Goal: Transaction & Acquisition: Purchase product/service

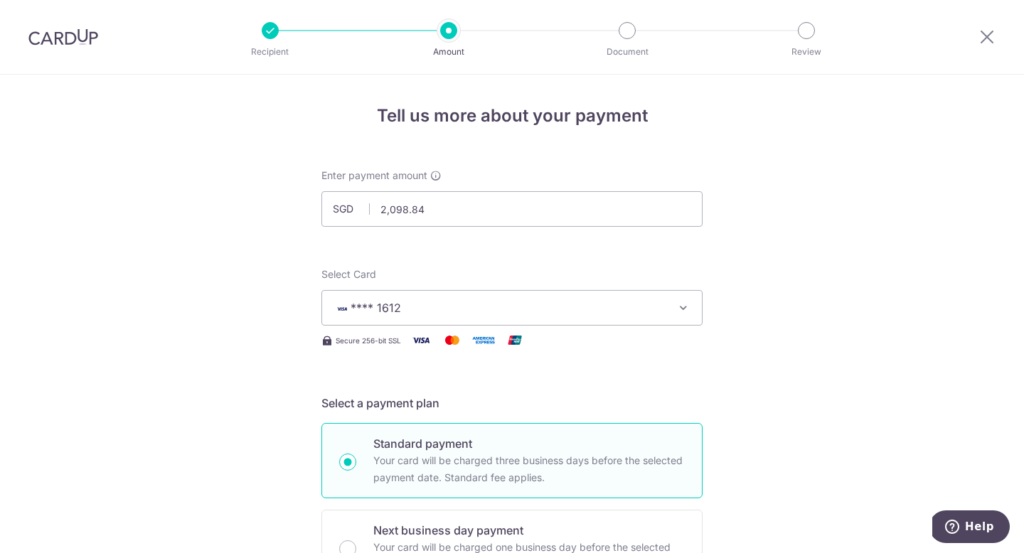
scroll to position [749, 0]
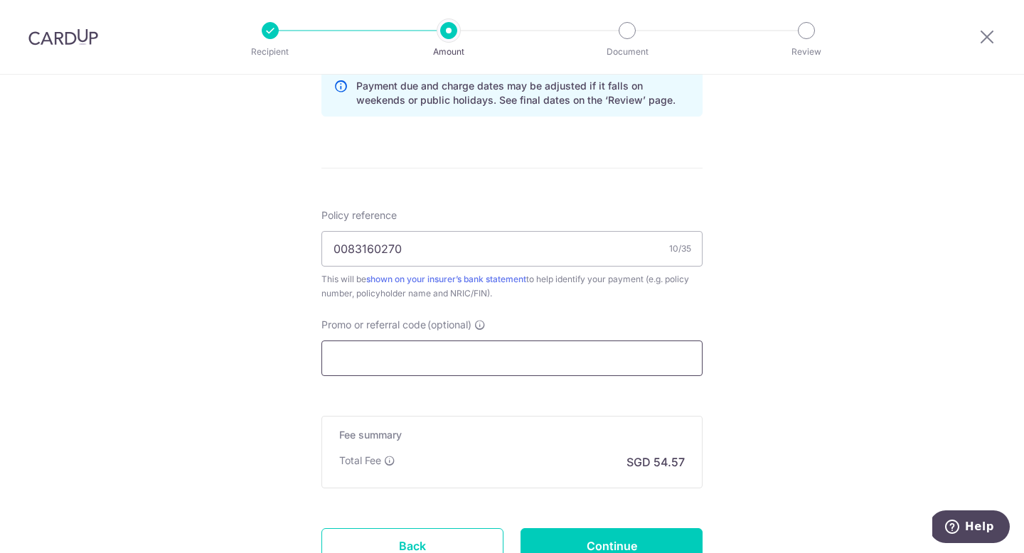
type input "0083160270"
click at [477, 357] on input "Promo or referral code (optional)" at bounding box center [511, 359] width 381 height 36
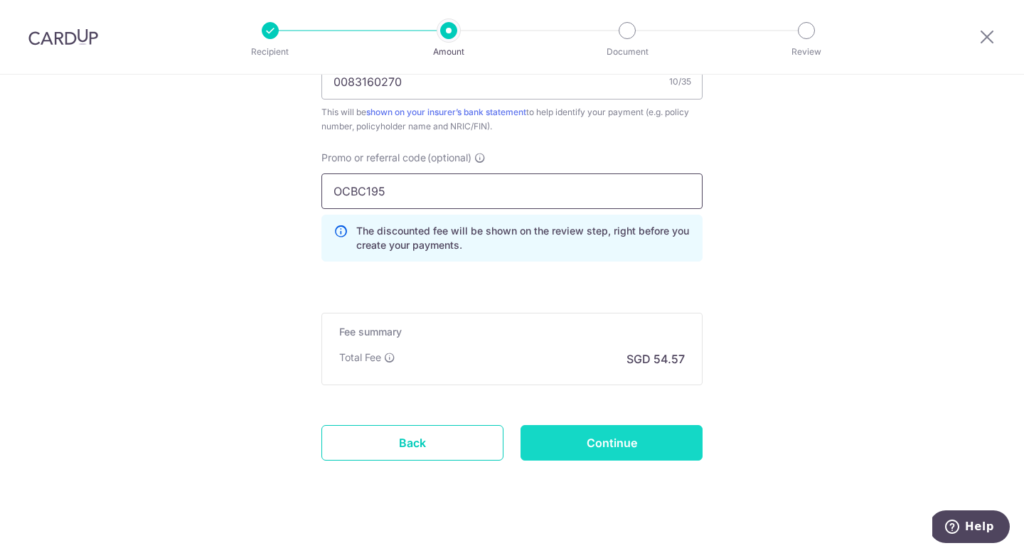
scroll to position [930, 0]
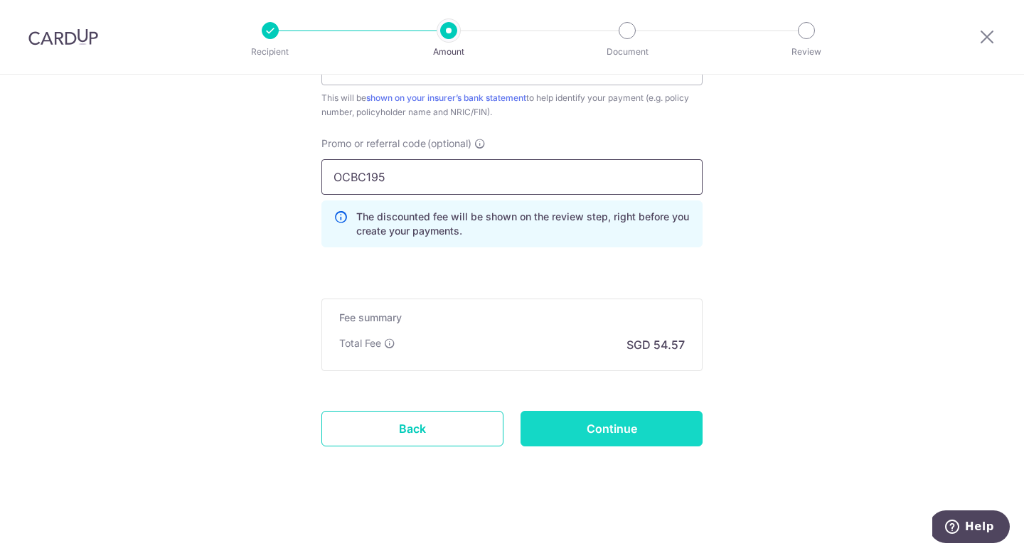
type input "OCBC195"
click at [609, 437] on input "Continue" at bounding box center [612, 429] width 182 height 36
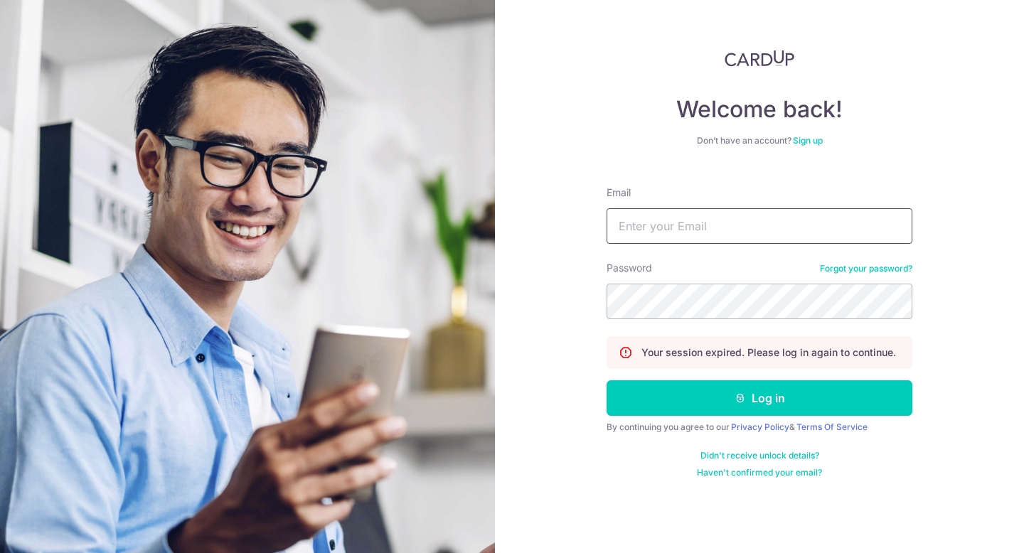
click at [657, 232] on input "Email" at bounding box center [760, 226] width 306 height 36
type input "gnoekeehc@gmail.com"
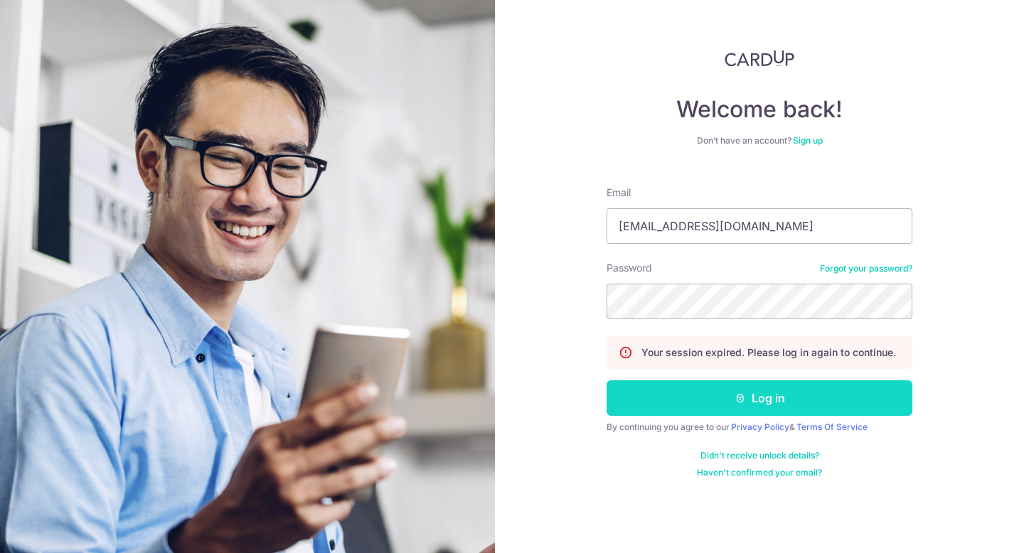
click at [735, 396] on icon "submit" at bounding box center [740, 398] width 11 height 11
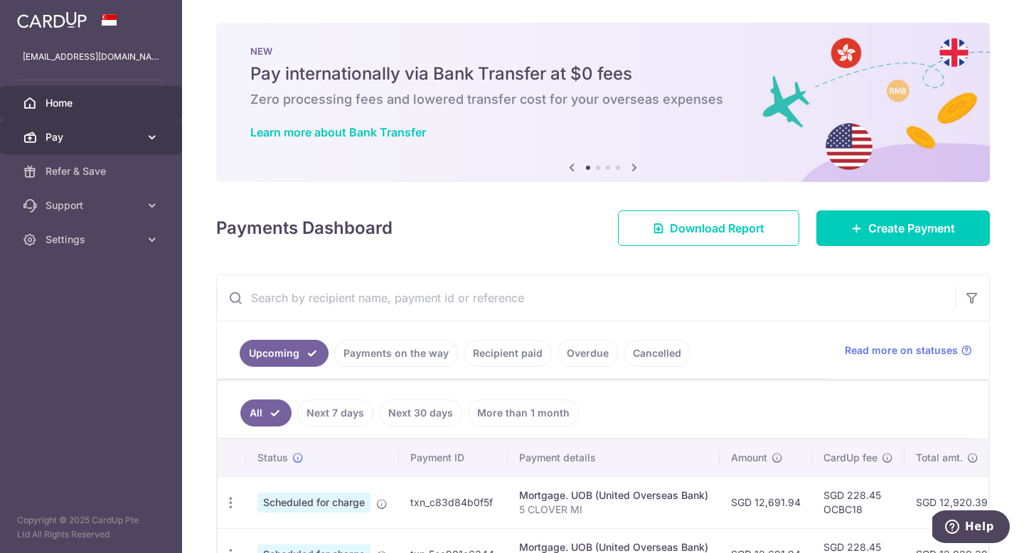
click at [68, 140] on span "Pay" at bounding box center [93, 137] width 94 height 14
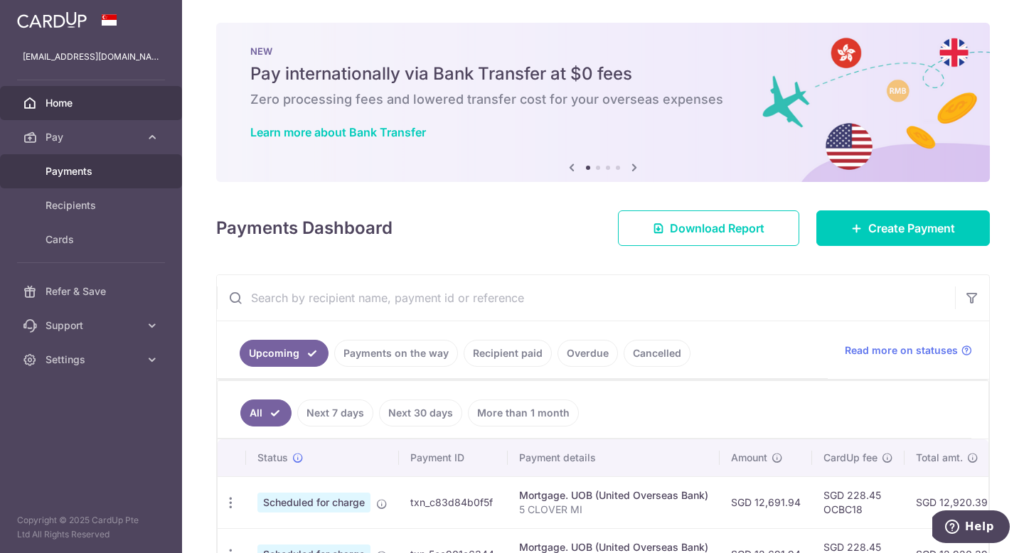
click at [75, 167] on span "Payments" at bounding box center [93, 171] width 94 height 14
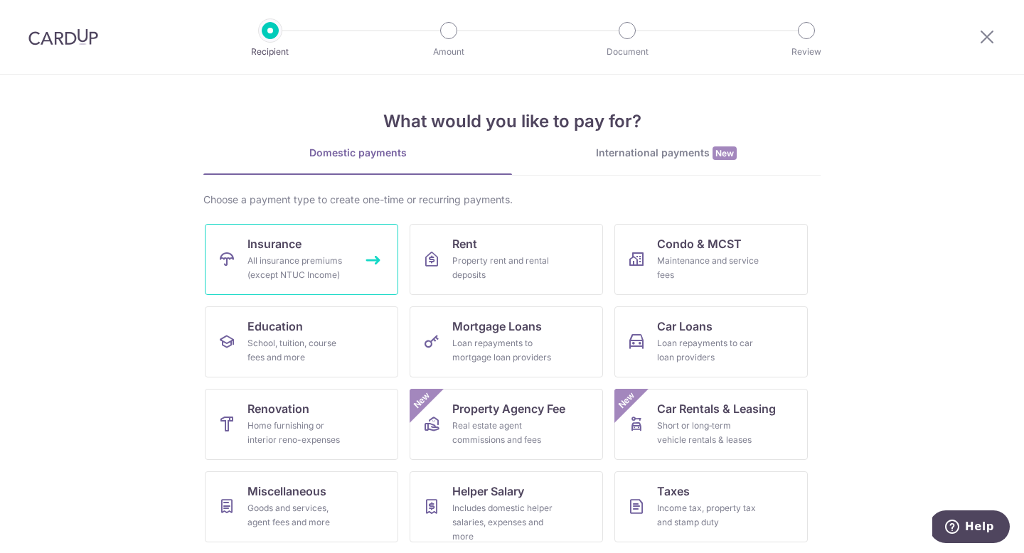
click at [302, 255] on div "All insurance premiums (except NTUC Income)" at bounding box center [298, 268] width 102 height 28
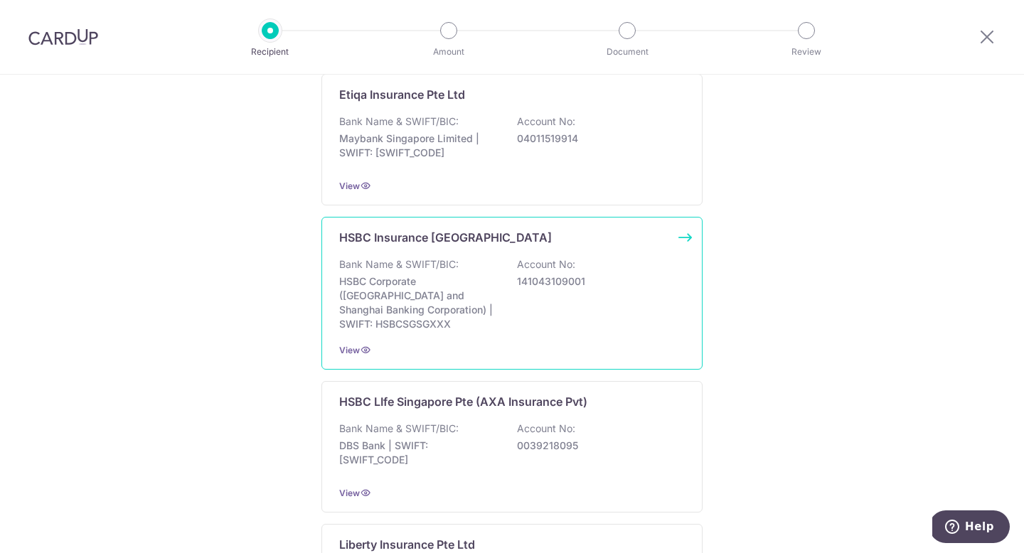
scroll to position [1427, 0]
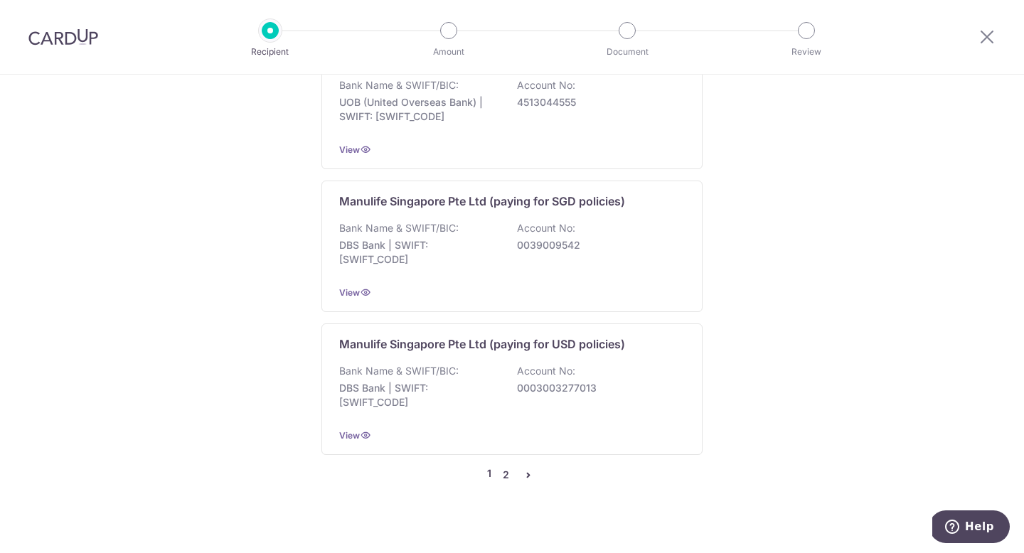
click at [504, 467] on link "2" at bounding box center [505, 475] width 17 height 17
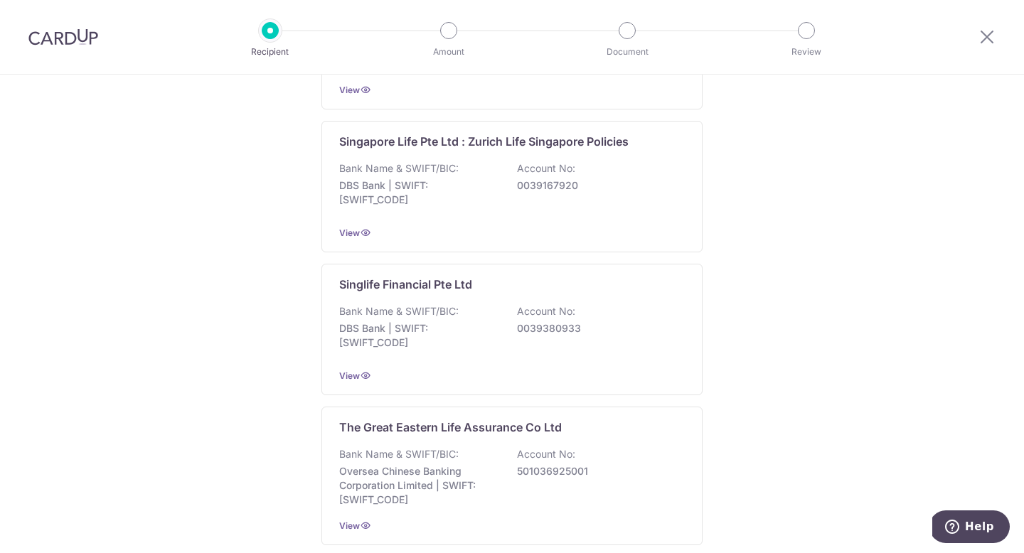
scroll to position [1434, 0]
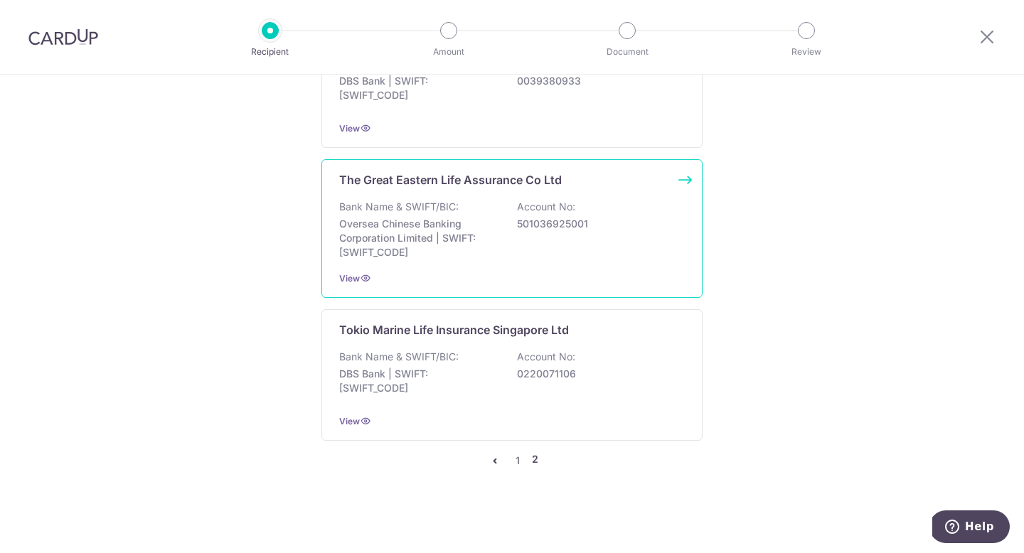
click at [533, 228] on p "501036925001" at bounding box center [596, 224] width 159 height 14
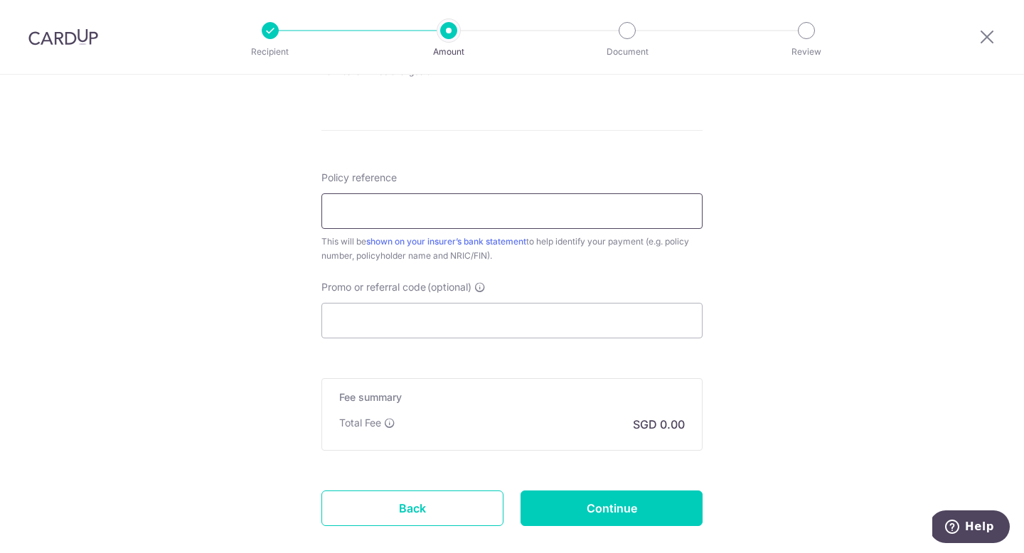
scroll to position [737, 0]
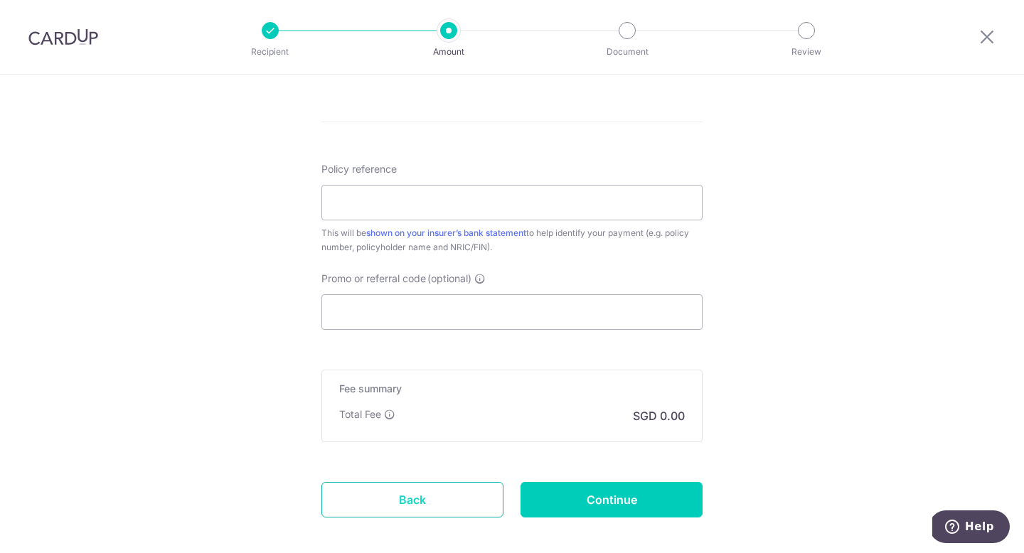
click at [412, 506] on link "Back" at bounding box center [412, 500] width 182 height 36
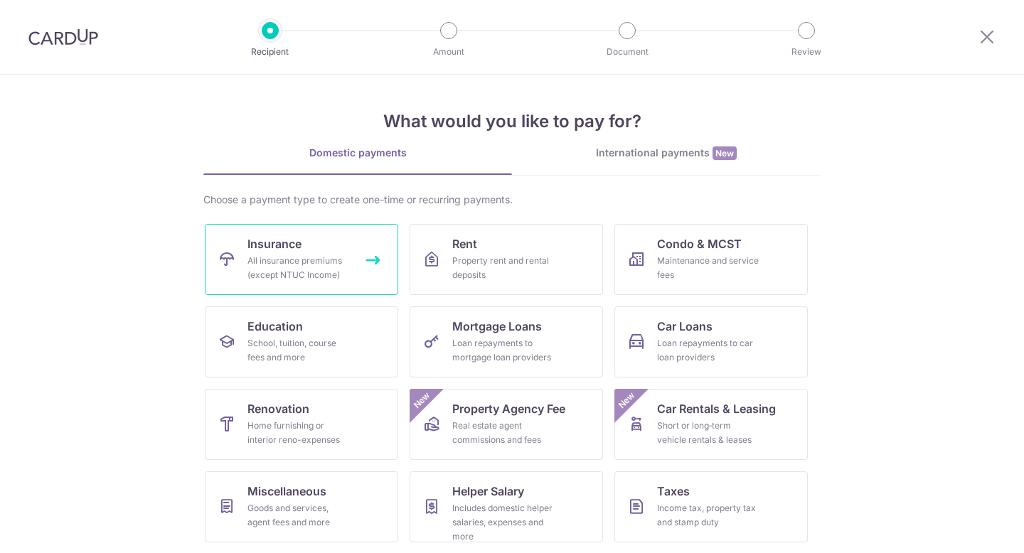
click at [341, 272] on div "All insurance premiums (except NTUC Income)" at bounding box center [298, 268] width 102 height 28
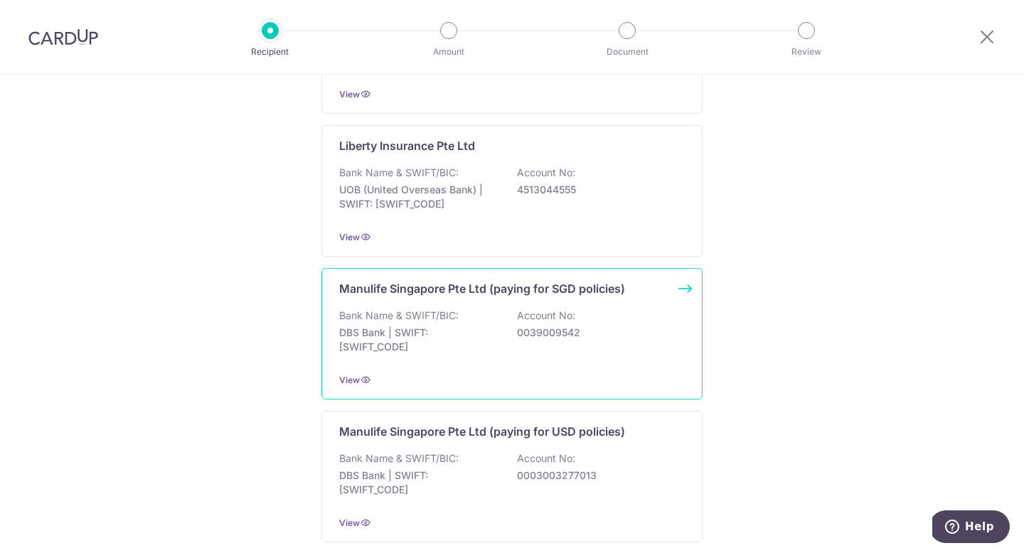
scroll to position [1427, 0]
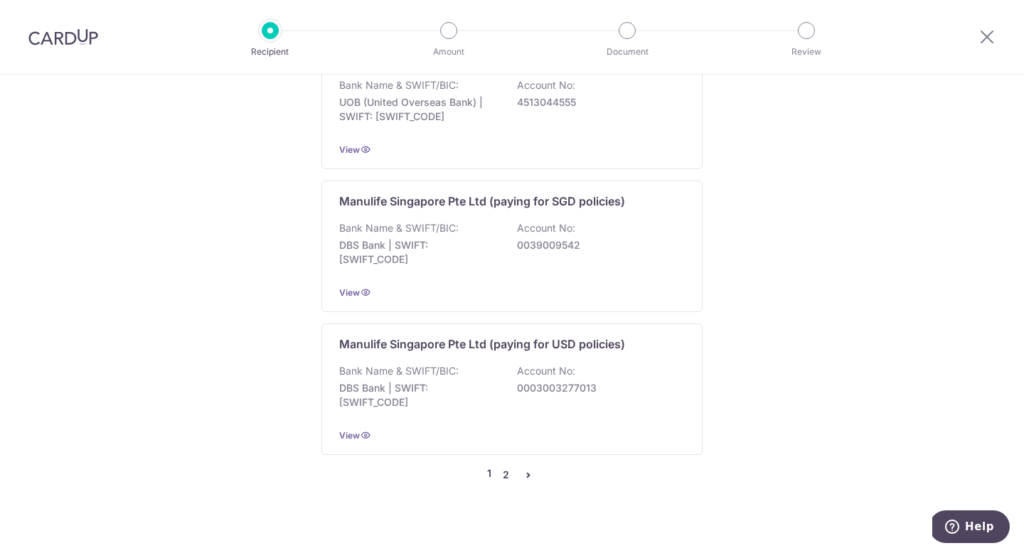
click at [504, 467] on link "2" at bounding box center [505, 475] width 17 height 17
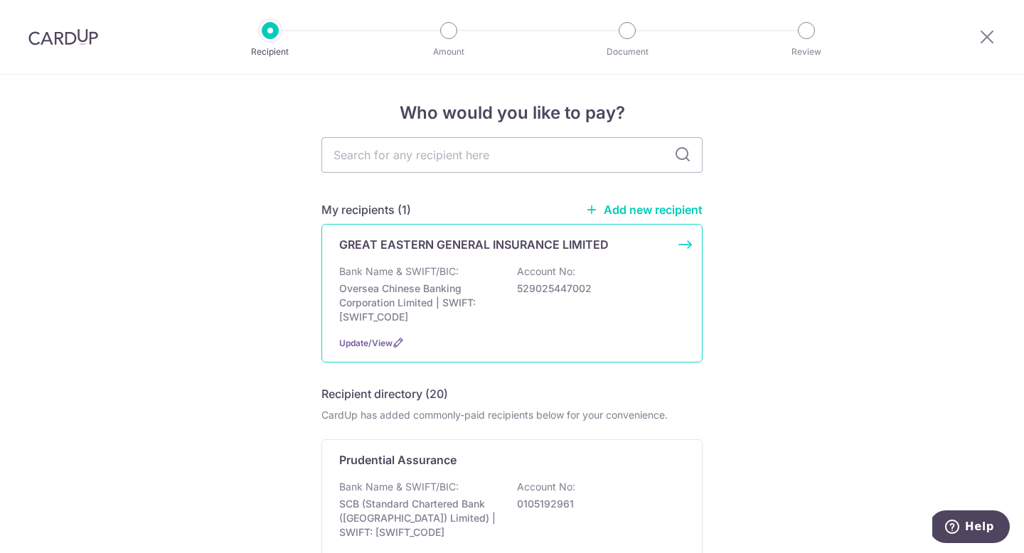
scroll to position [0, 0]
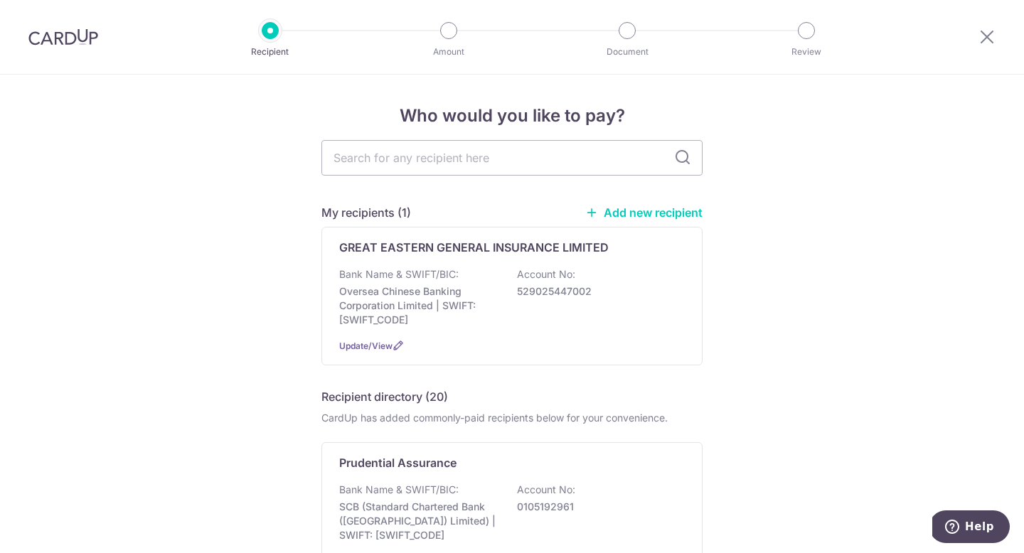
click at [646, 208] on link "Add new recipient" at bounding box center [643, 213] width 117 height 14
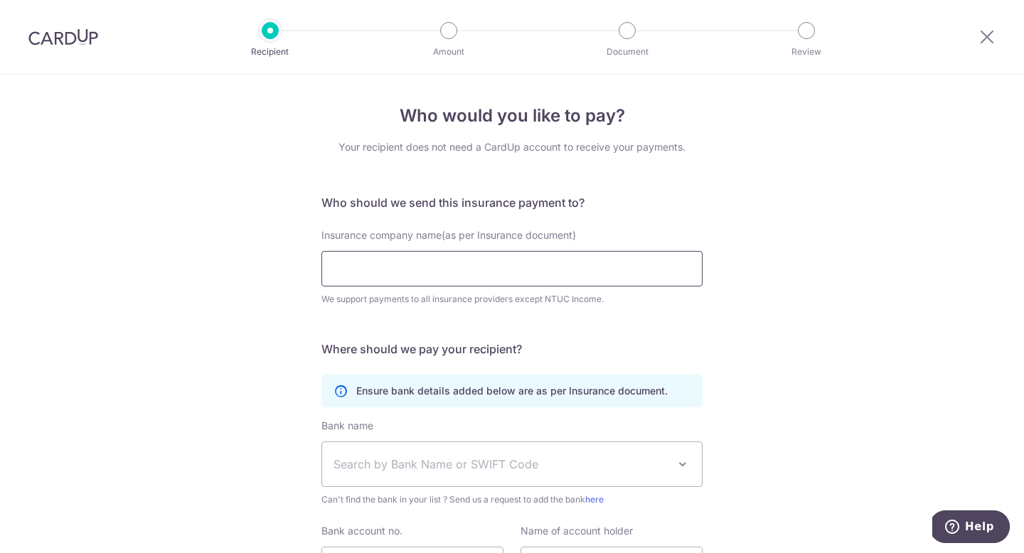
click at [484, 264] on input "Insurance company name(as per Insurance document)" at bounding box center [511, 269] width 381 height 36
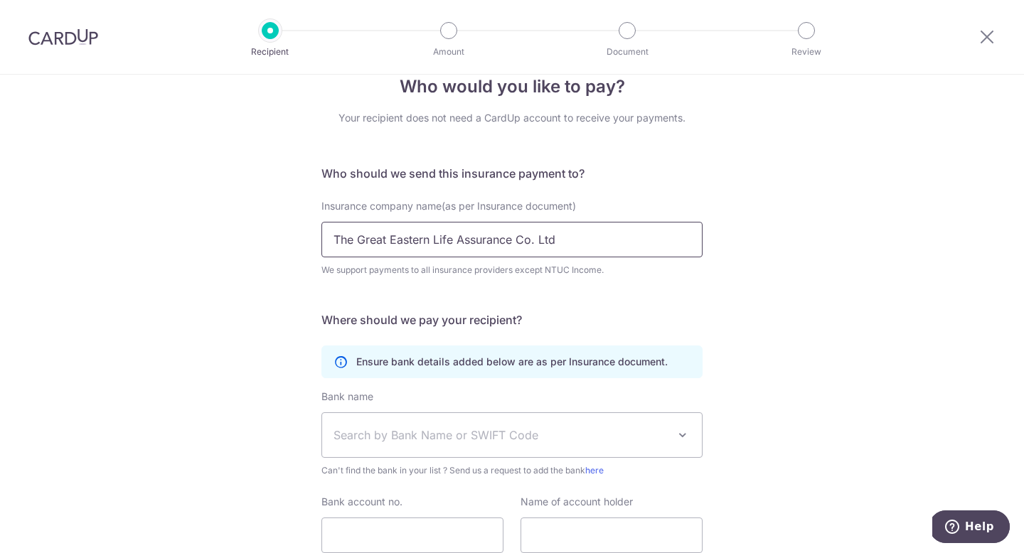
scroll to position [99, 0]
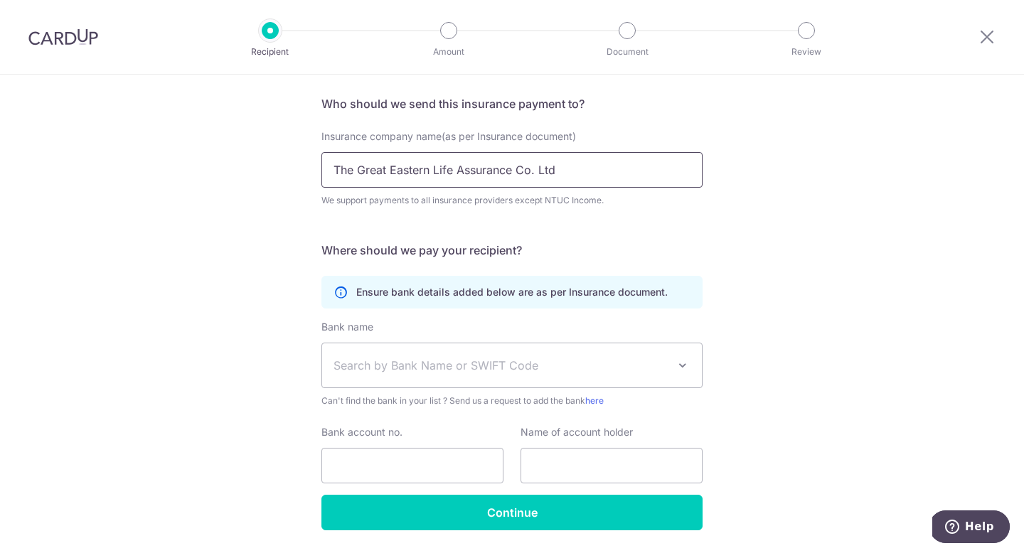
type input "The Great Eastern Life Assurance Co. Ltd"
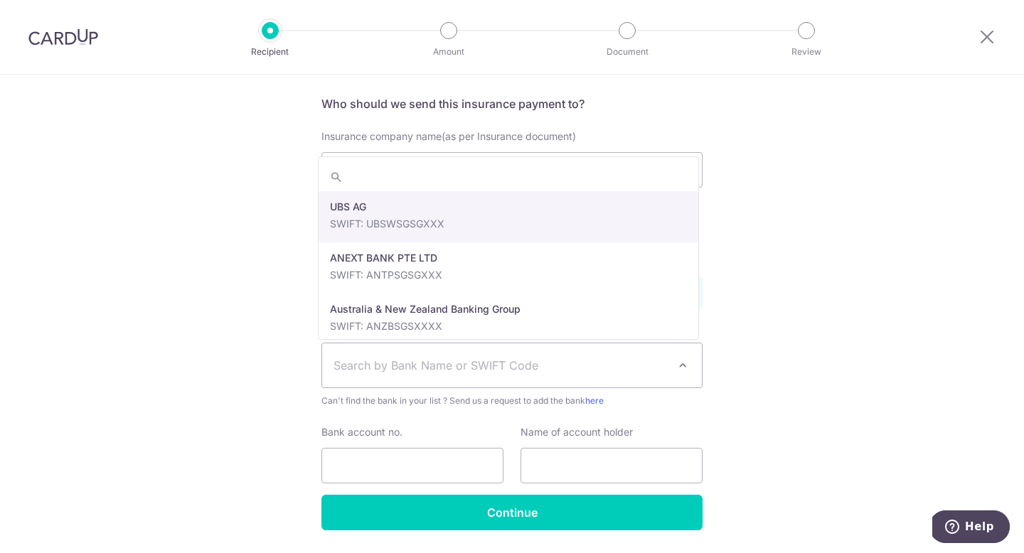
click at [619, 363] on span "Search by Bank Name or SWIFT Code" at bounding box center [501, 365] width 334 height 17
type input "Over"
select select "12"
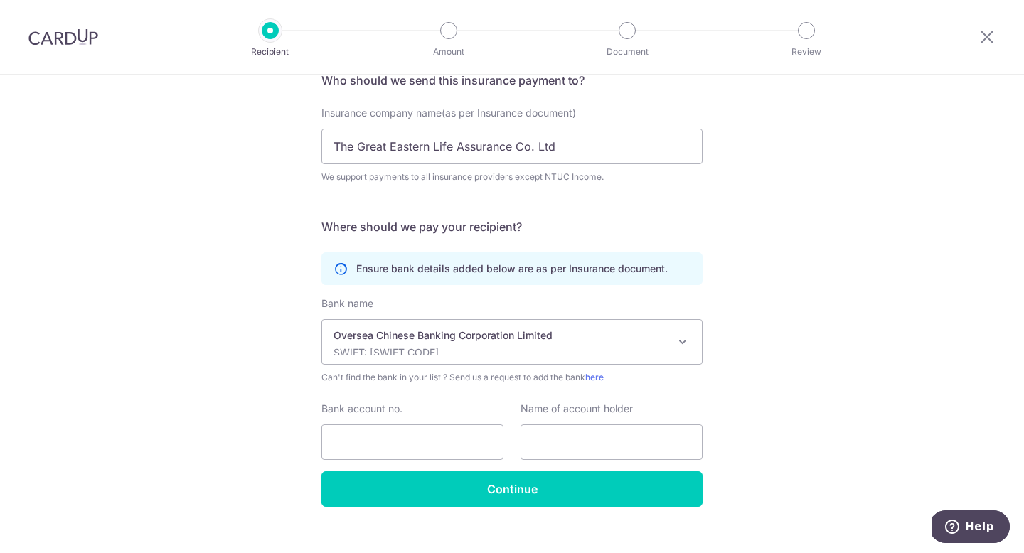
scroll to position [143, 0]
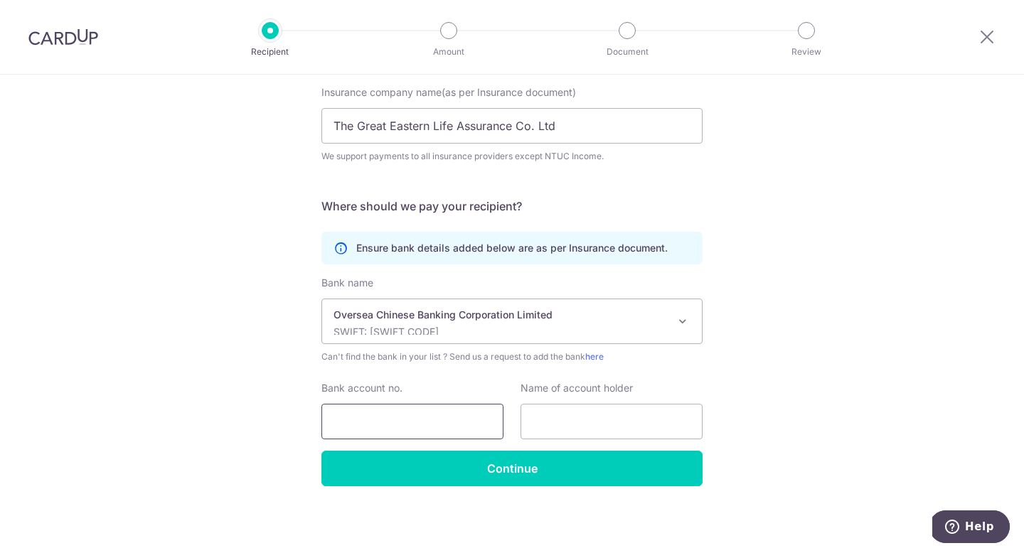
click at [407, 435] on input "Bank account no." at bounding box center [412, 422] width 182 height 36
type input "501036925001"
click at [573, 419] on input "text" at bounding box center [612, 422] width 182 height 36
drag, startPoint x: 562, startPoint y: 124, endPoint x: 328, endPoint y: 122, distance: 234.0
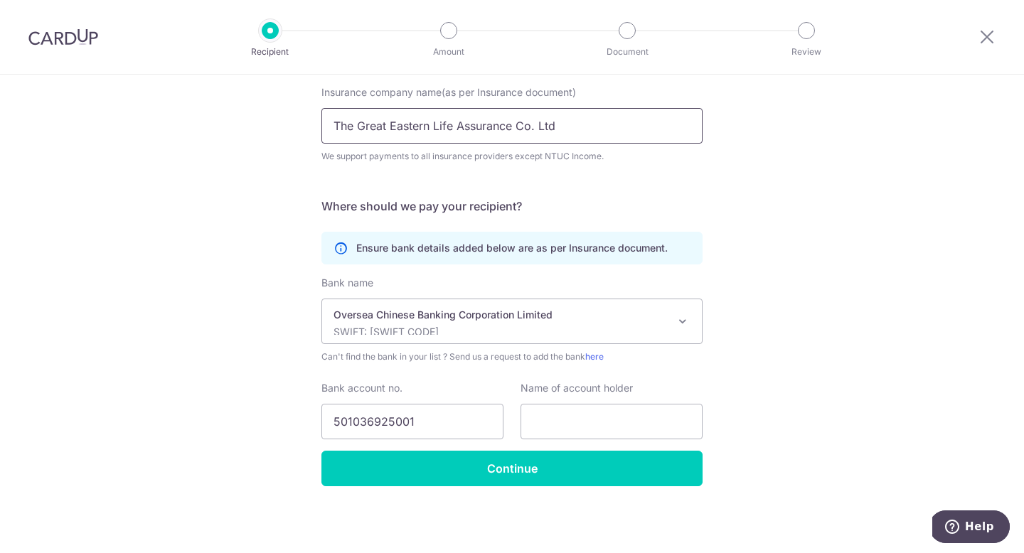
click at [328, 122] on input "The Great Eastern Life Assurance Co. Ltd" at bounding box center [511, 126] width 381 height 36
click at [526, 409] on input "text" at bounding box center [612, 422] width 182 height 36
paste input "The Great Eastern Life Assurance Co. Ltd"
click at [554, 430] on input "The Great Eastern Life Assurance Co. Ltd" at bounding box center [612, 422] width 182 height 36
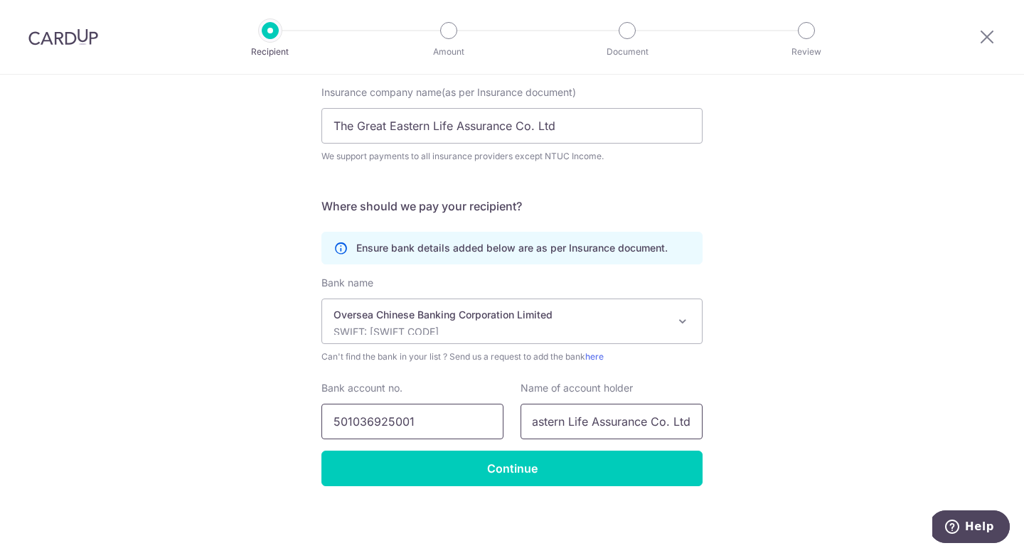
drag, startPoint x: 605, startPoint y: 428, endPoint x: 430, endPoint y: 414, distance: 176.2
click at [430, 414] on div "Bank account no. 501036925001 Name of account holder The Great Eastern Life Ass…" at bounding box center [512, 410] width 398 height 58
click at [557, 421] on input "The Great Eastern Life Assurance Co. Ltd" at bounding box center [612, 422] width 182 height 36
drag, startPoint x: 559, startPoint y: 420, endPoint x: 419, endPoint y: 408, distance: 140.6
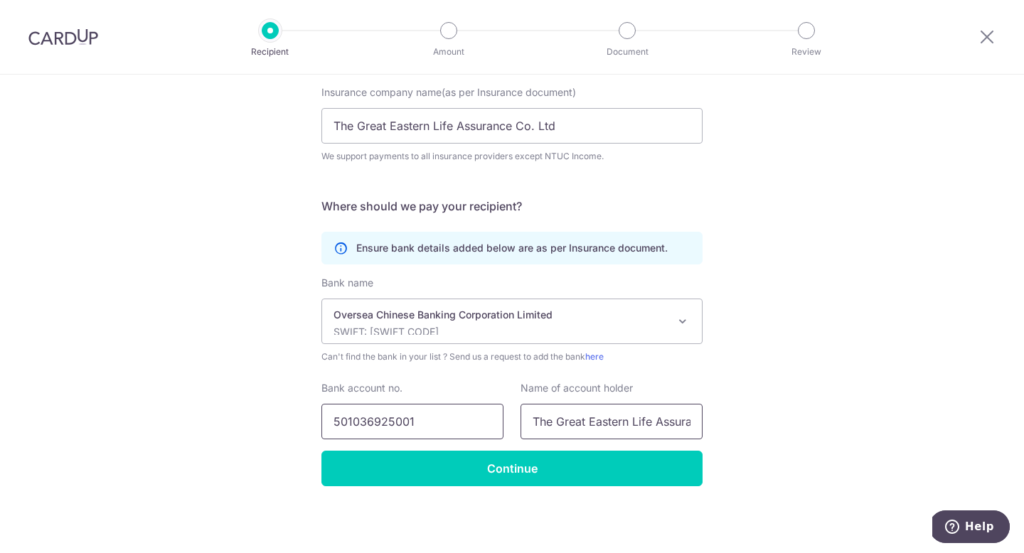
click at [419, 408] on div "Bank account no. 501036925001 Name of account holder The Great Eastern Life Ass…" at bounding box center [512, 410] width 398 height 58
drag, startPoint x: 631, startPoint y: 427, endPoint x: 732, endPoint y: 430, distance: 101.0
click at [732, 430] on div "Who would you like to pay? Your recipient does not need a CardUp account to rec…" at bounding box center [512, 243] width 1024 height 622
type input "The Great Eastern Life Assurance Co. Ltd"
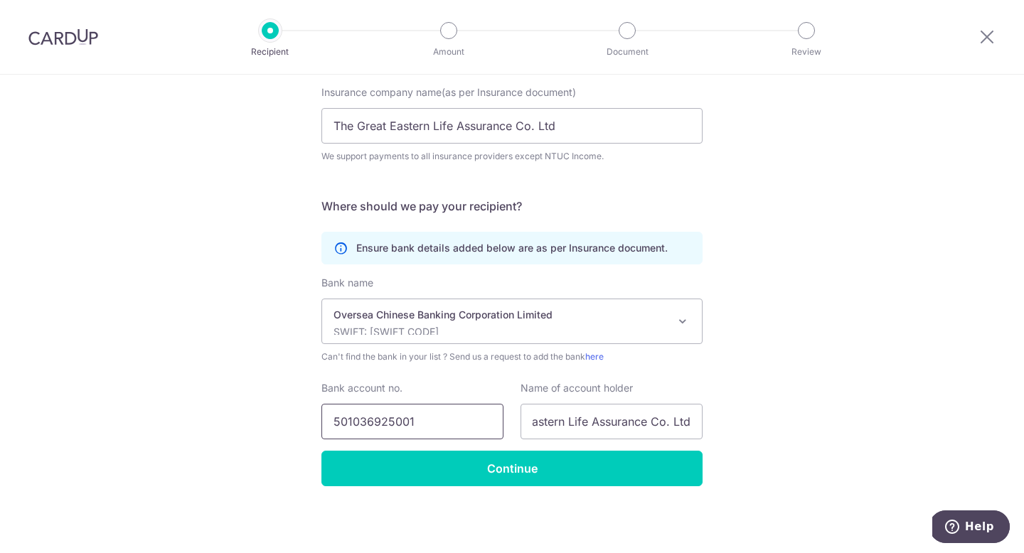
click at [447, 405] on input "501036925001" at bounding box center [412, 422] width 182 height 36
drag, startPoint x: 658, startPoint y: 427, endPoint x: 777, endPoint y: 427, distance: 118.8
click at [777, 427] on div "Who would you like to pay? Your recipient does not need a CardUp account to rec…" at bounding box center [512, 243] width 1024 height 622
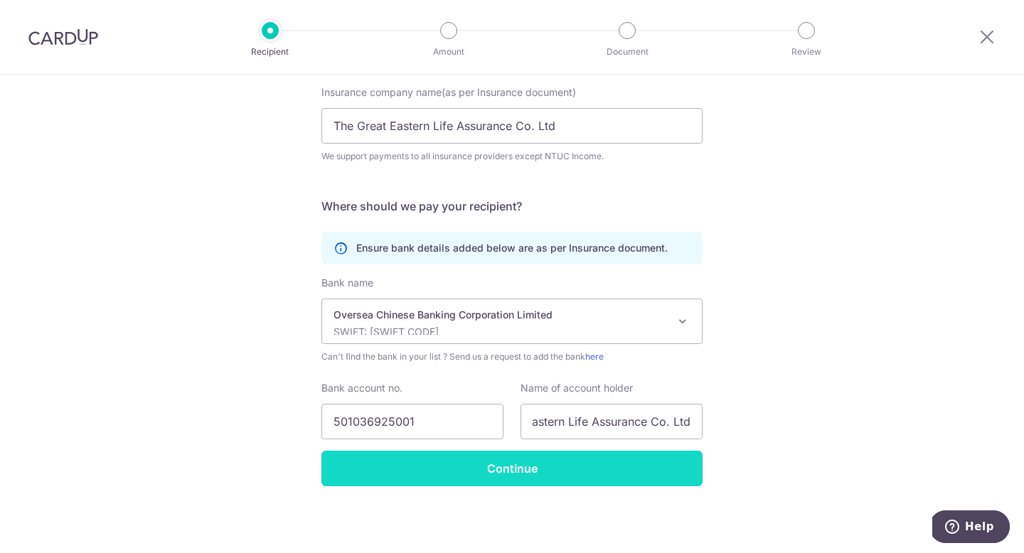
scroll to position [0, 0]
click at [484, 464] on input "Continue" at bounding box center [511, 469] width 381 height 36
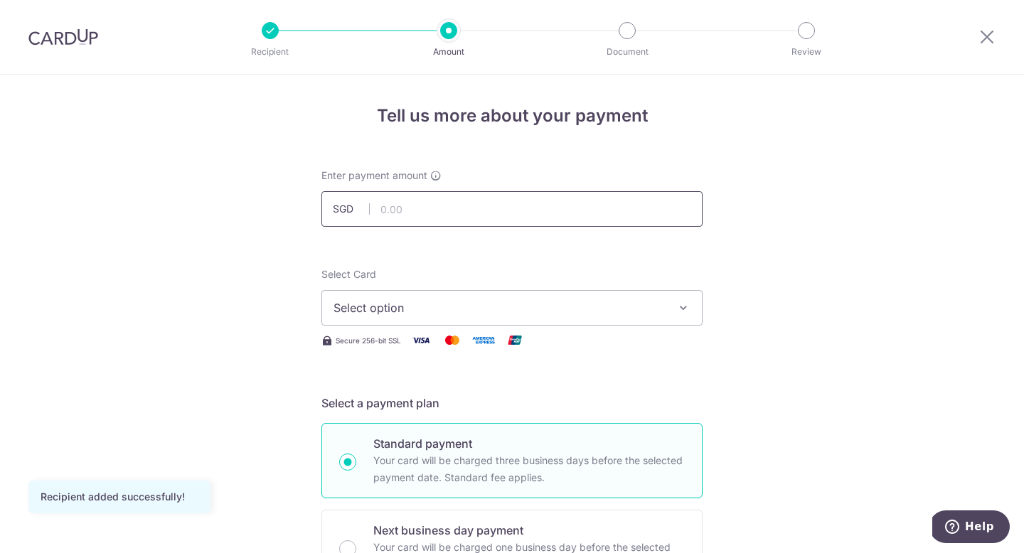
click at [415, 215] on input "text" at bounding box center [511, 209] width 381 height 36
type input "2,098.84"
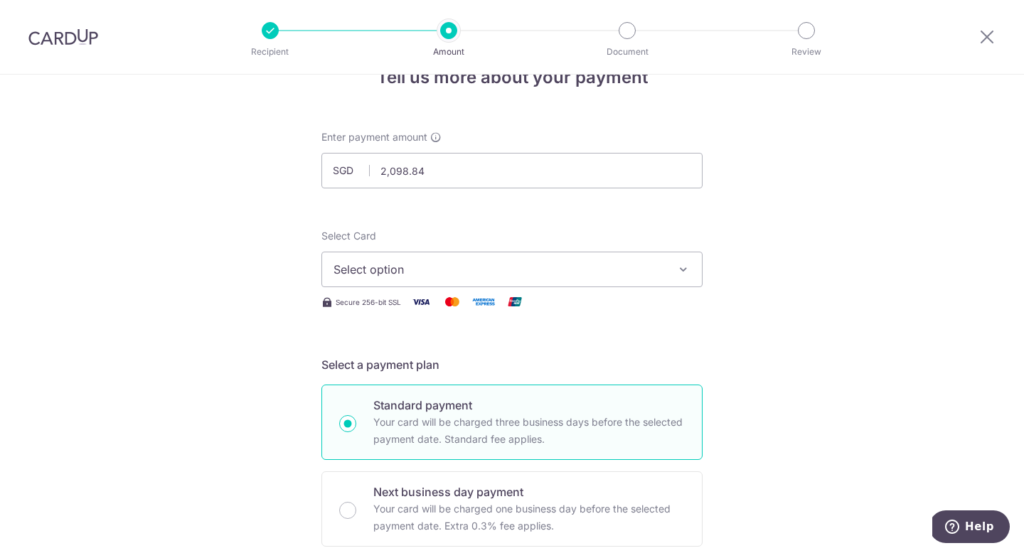
scroll to position [109, 0]
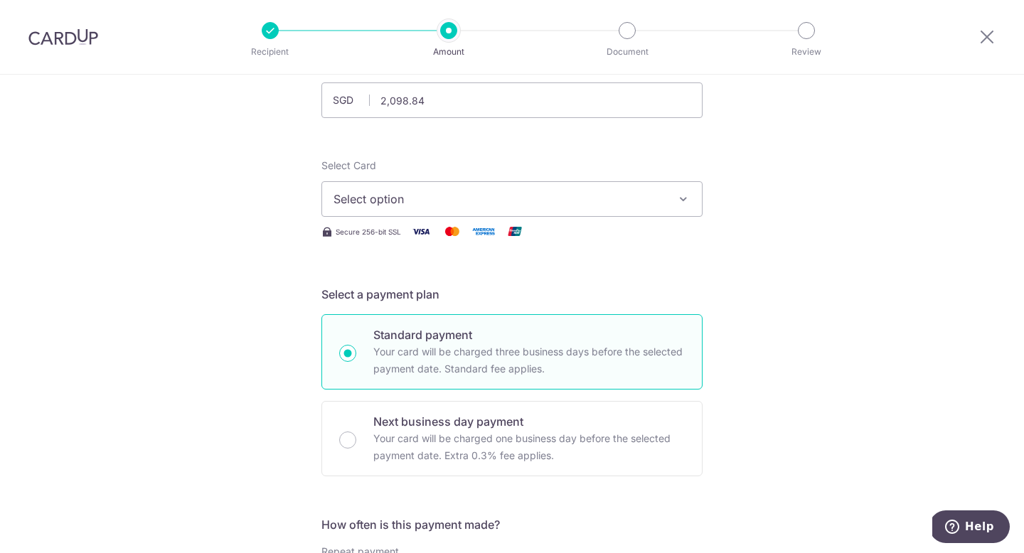
click at [424, 206] on span "Select option" at bounding box center [499, 199] width 331 height 17
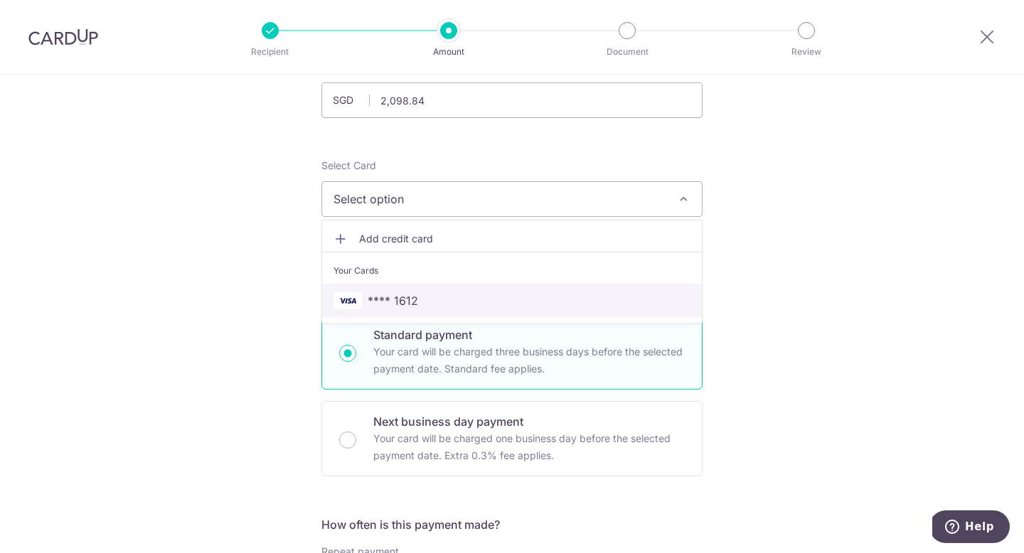
click at [403, 297] on span "**** 1612" at bounding box center [393, 300] width 50 height 17
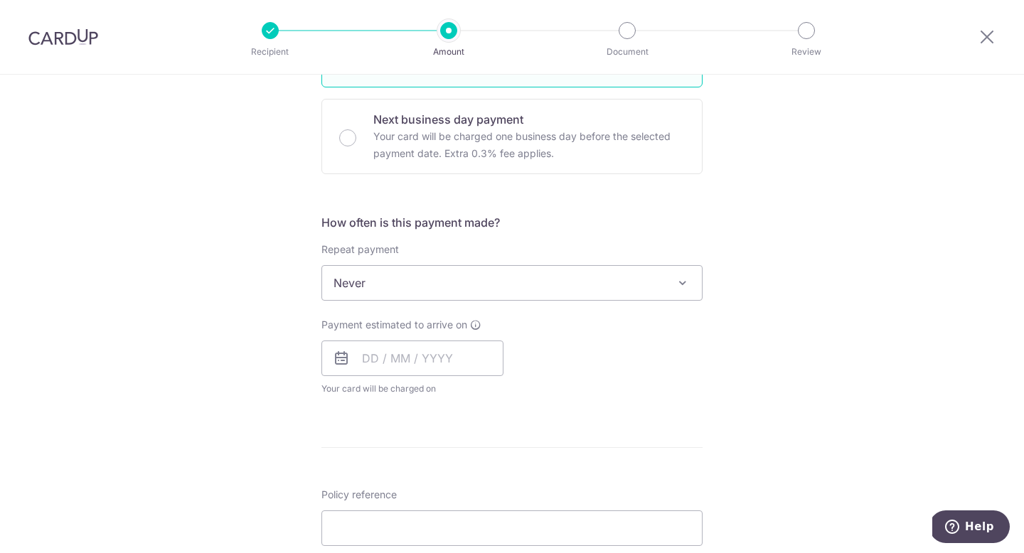
scroll to position [414, 0]
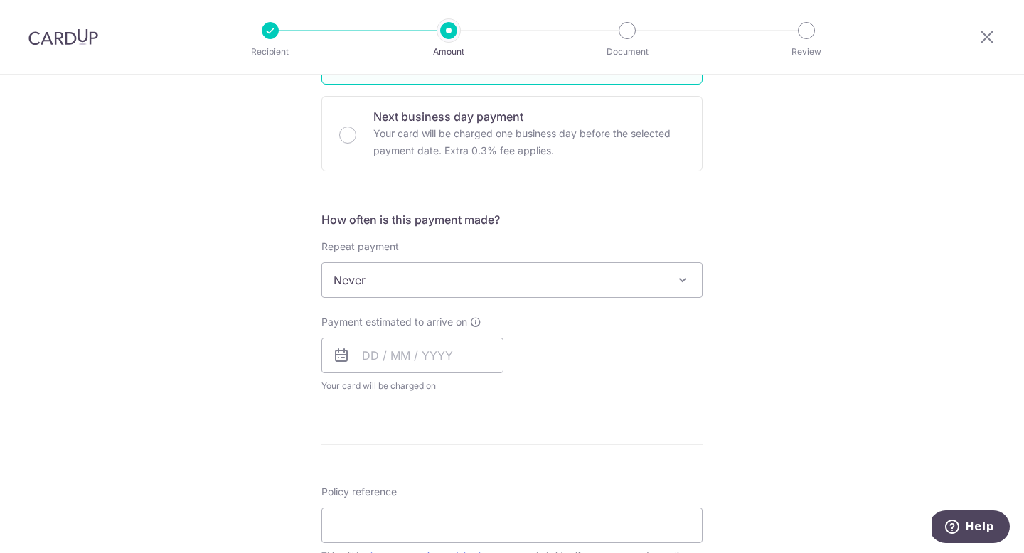
click at [373, 270] on span "Never" at bounding box center [512, 280] width 380 height 34
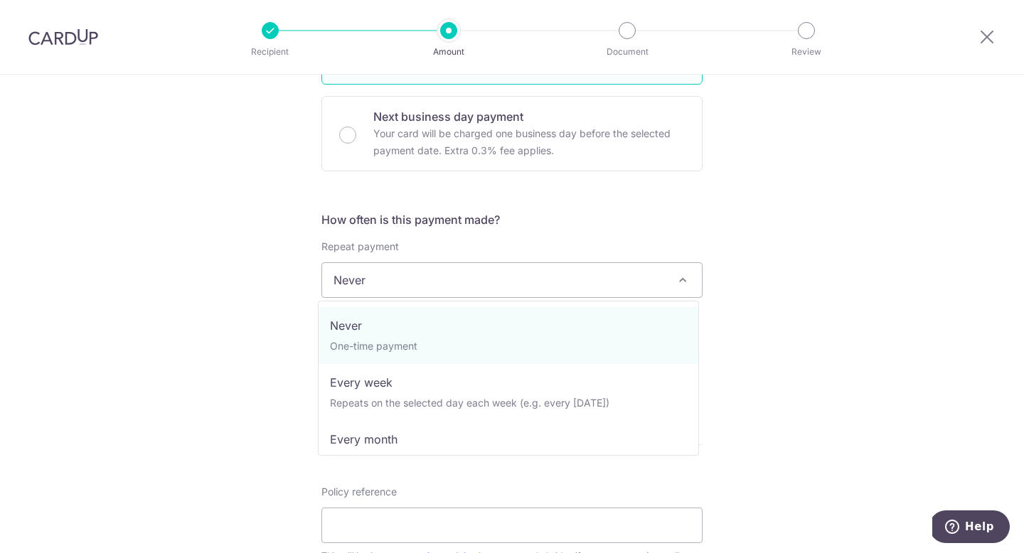
click at [245, 292] on div "Tell us more about your payment Enter payment amount SGD 2,098.84 2098.84 Recip…" at bounding box center [512, 304] width 1024 height 1287
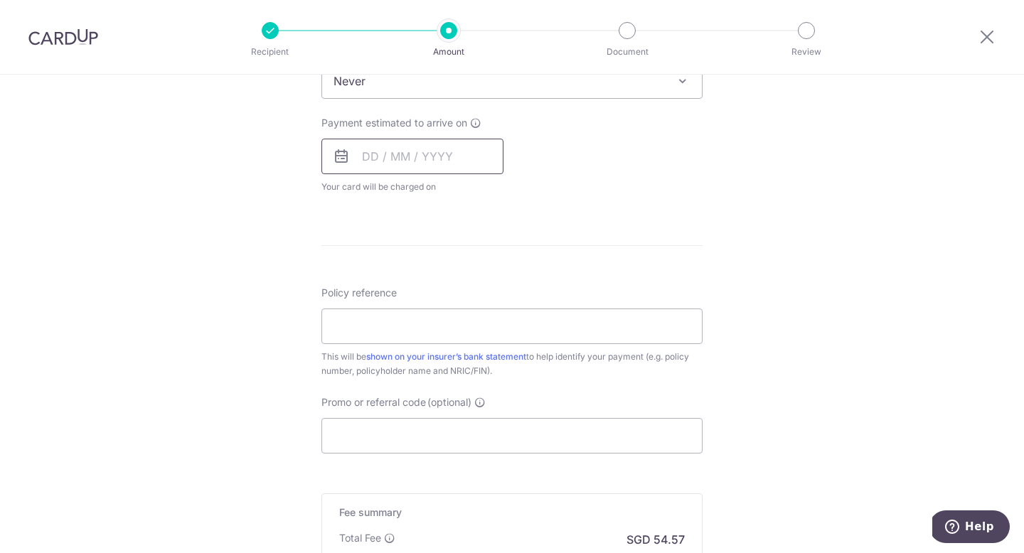
scroll to position [580, 0]
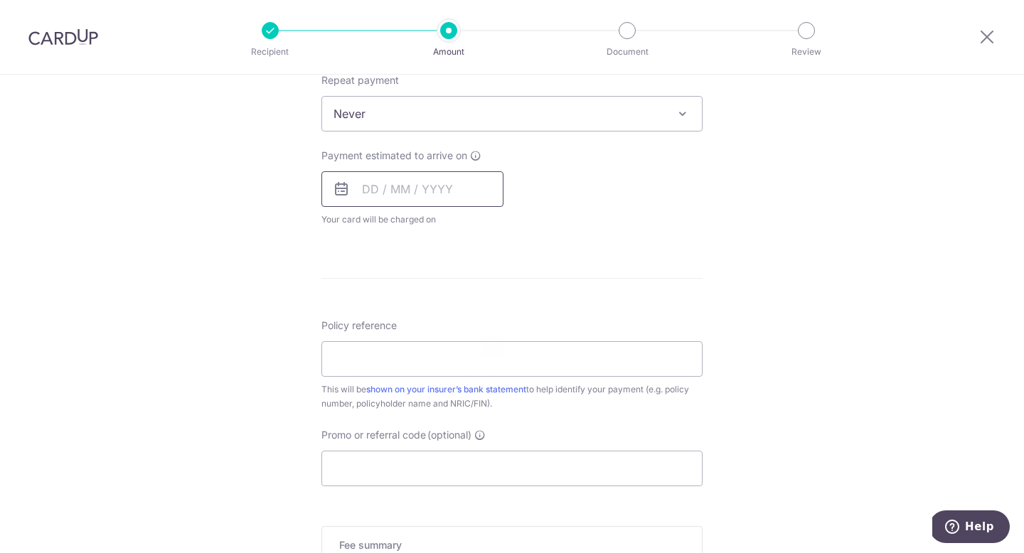
click at [365, 191] on input "text" at bounding box center [412, 189] width 182 height 36
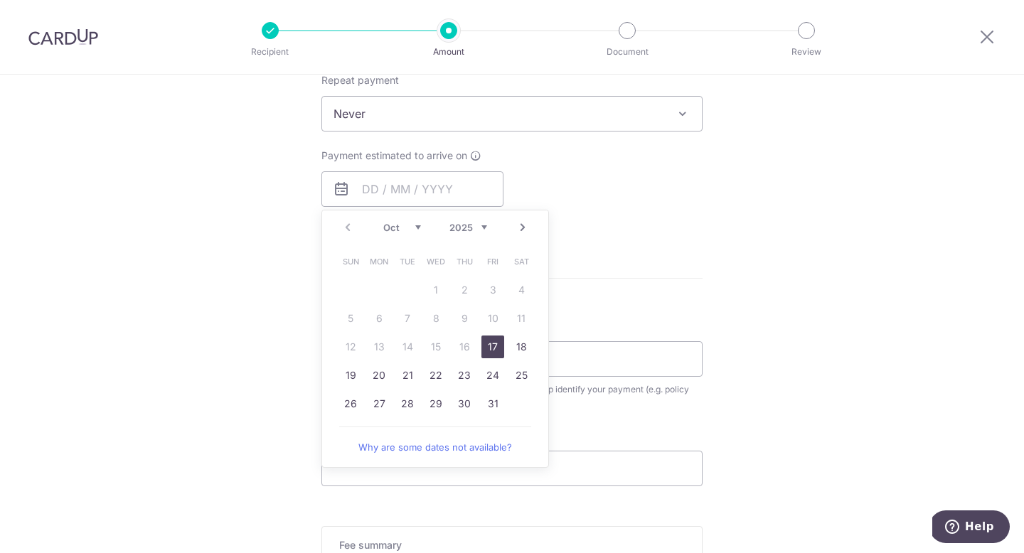
click at [494, 348] on link "17" at bounding box center [492, 347] width 23 height 23
type input "17/10/2025"
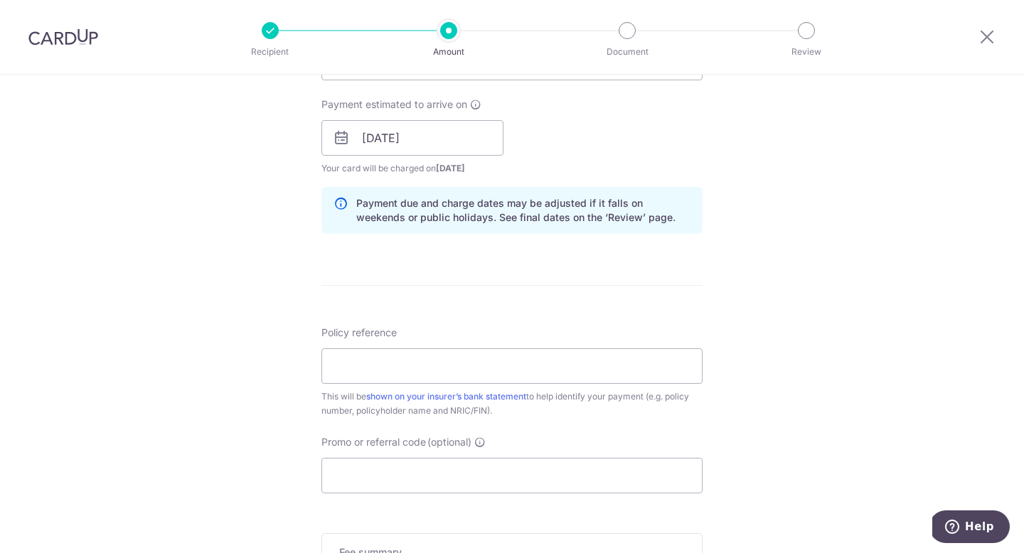
scroll to position [693, 0]
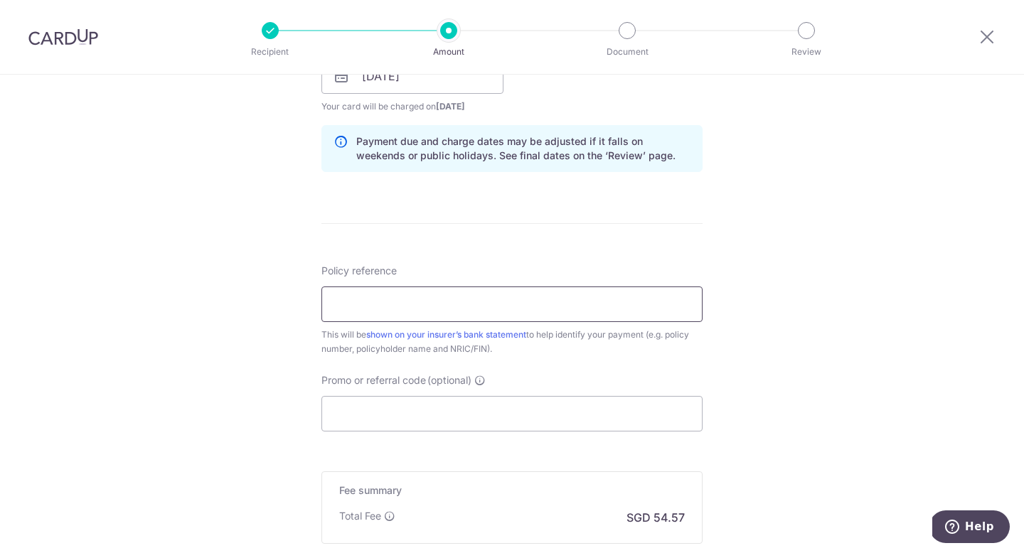
click at [365, 302] on input "Policy reference" at bounding box center [511, 305] width 381 height 36
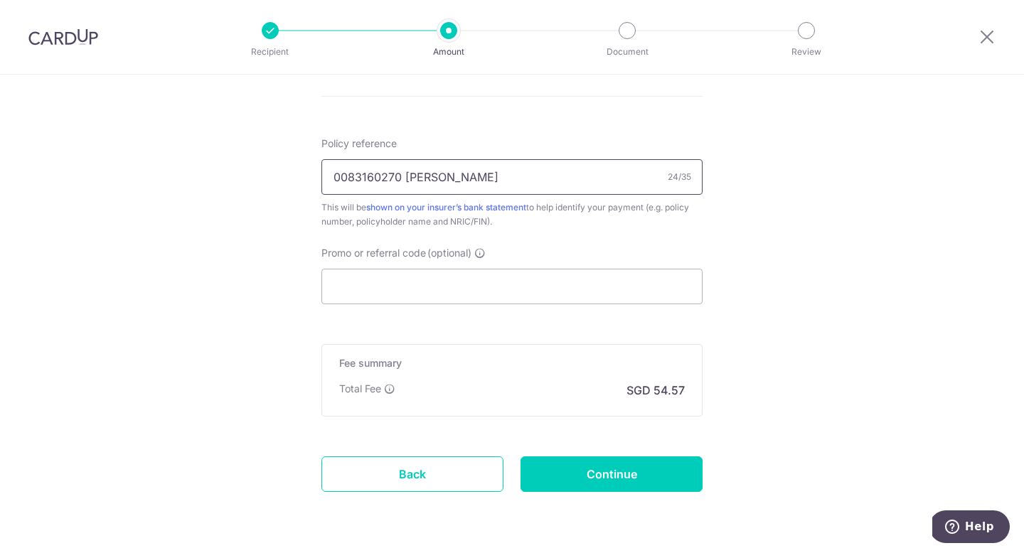
scroll to position [824, 0]
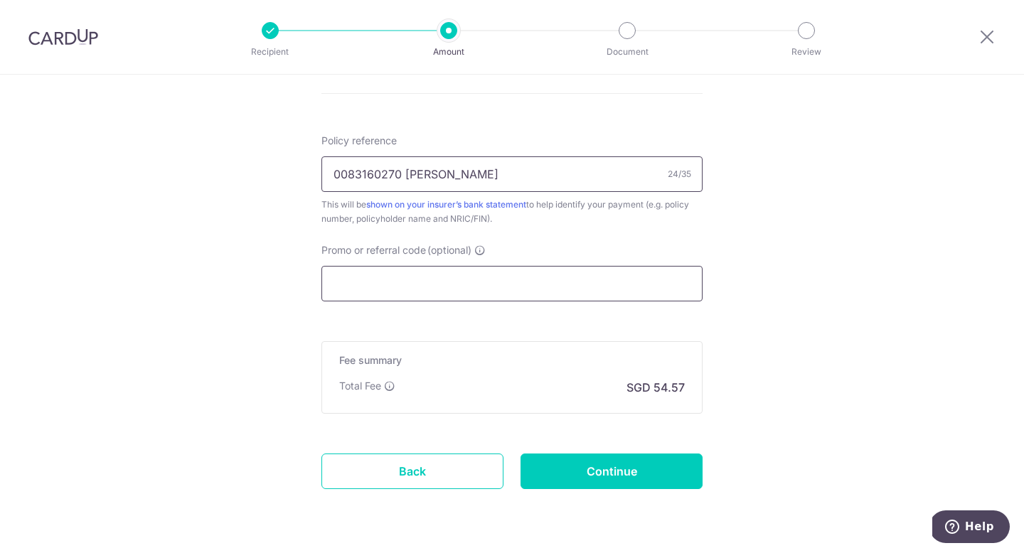
type input "0083160270 Goh Boon Ming"
click at [356, 282] on input "Promo or referral code (optional)" at bounding box center [511, 284] width 381 height 36
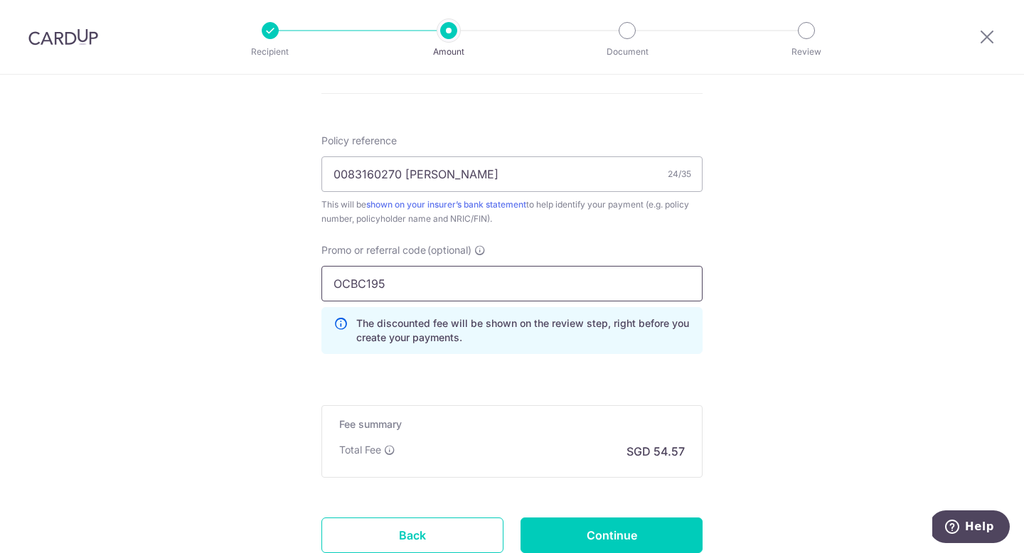
type input "OCBC195"
click at [427, 445] on div "Total Fee SGD 54.57" at bounding box center [512, 451] width 346 height 17
click at [536, 174] on input "0083160270 Goh Boon Ming" at bounding box center [511, 174] width 381 height 36
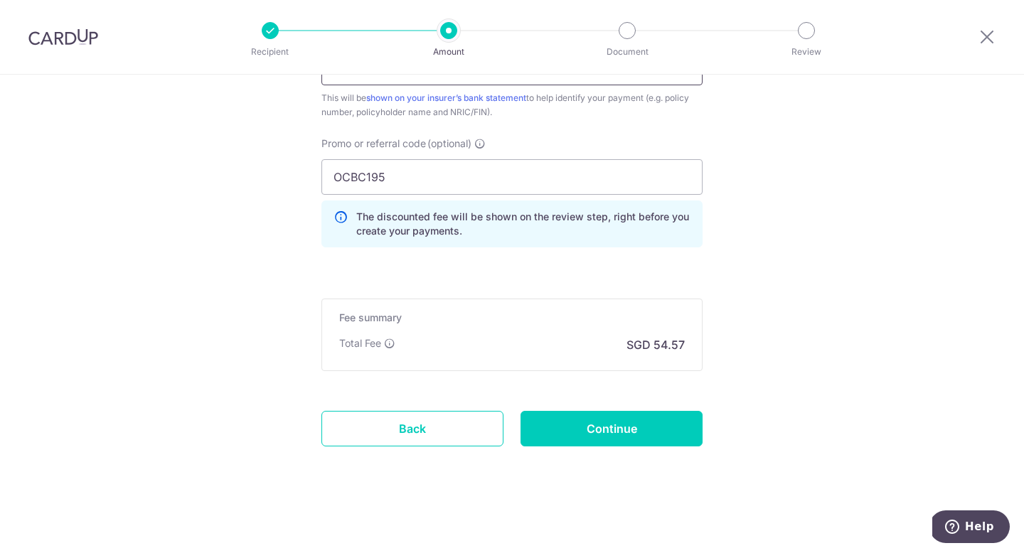
scroll to position [902, 0]
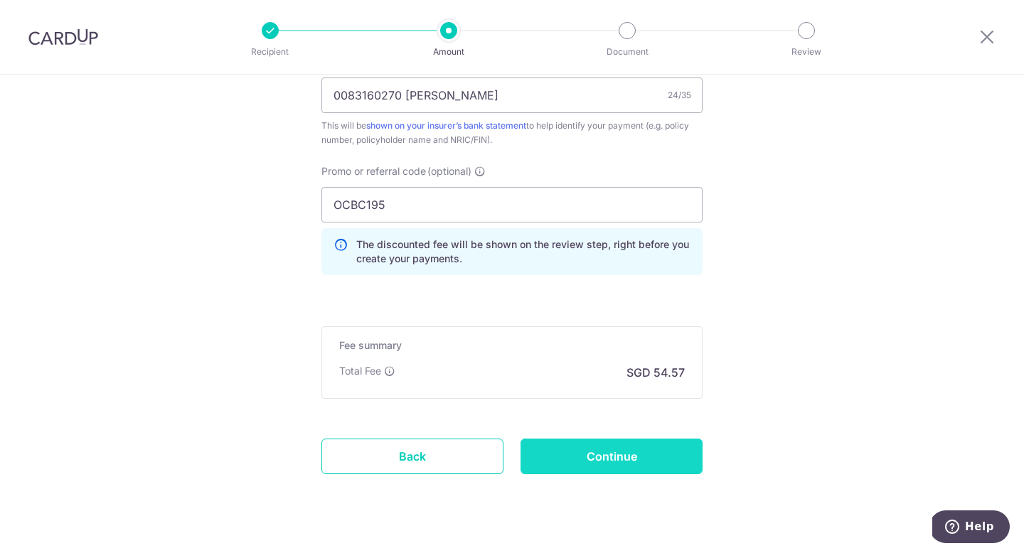
click at [641, 455] on input "Continue" at bounding box center [612, 457] width 182 height 36
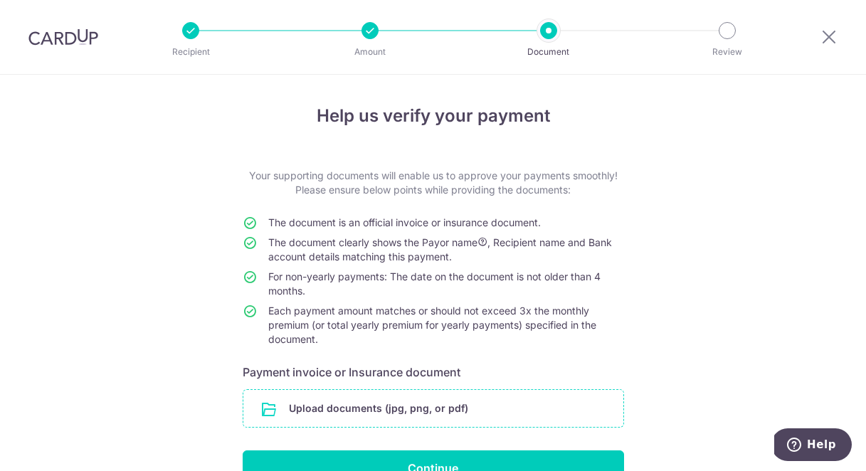
click at [269, 405] on input "file" at bounding box center [433, 408] width 380 height 37
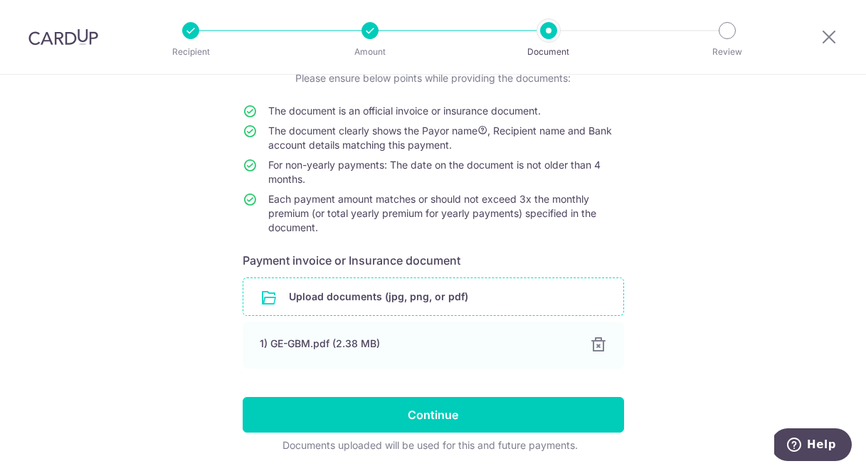
scroll to position [160, 0]
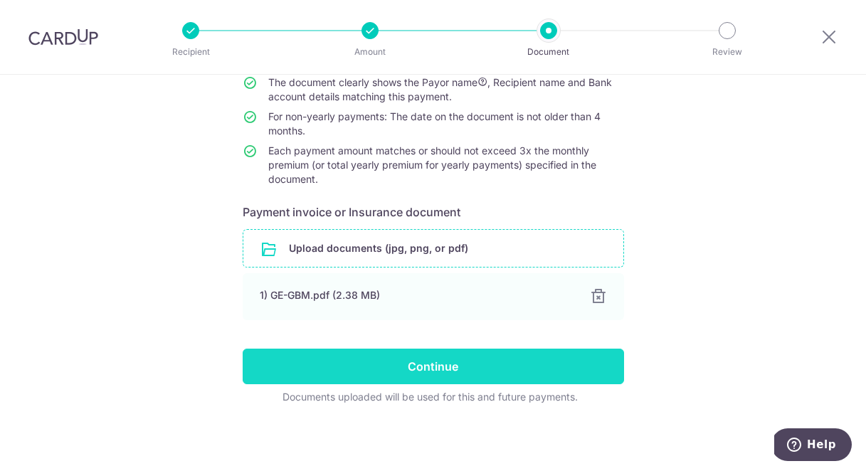
click at [452, 361] on input "Continue" at bounding box center [433, 366] width 381 height 36
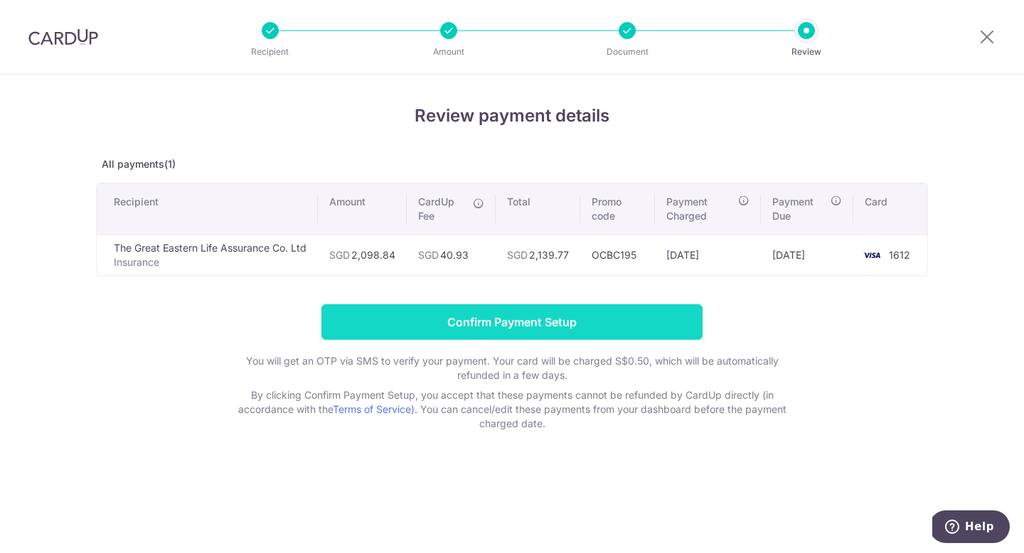
click at [524, 326] on input "Confirm Payment Setup" at bounding box center [511, 322] width 381 height 36
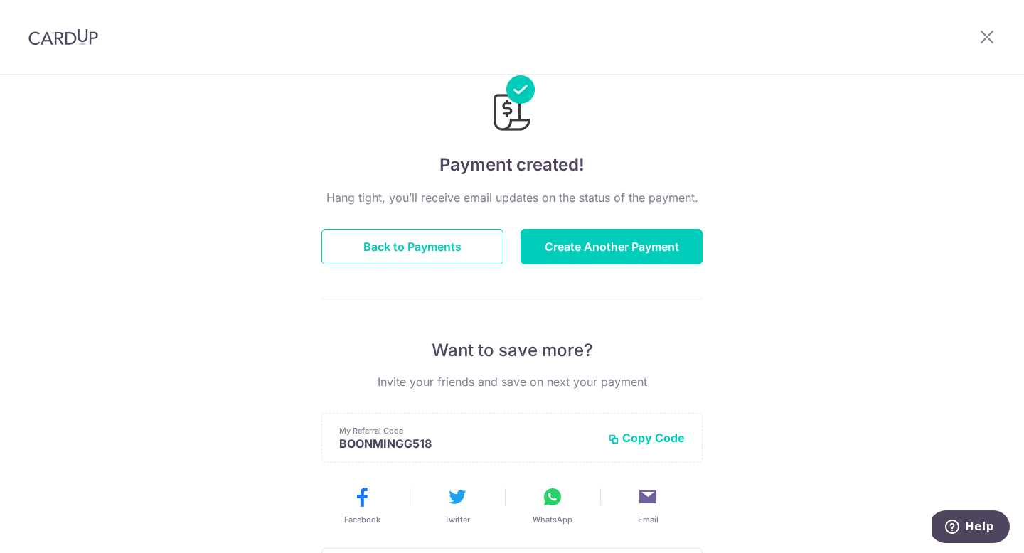
scroll to position [114, 0]
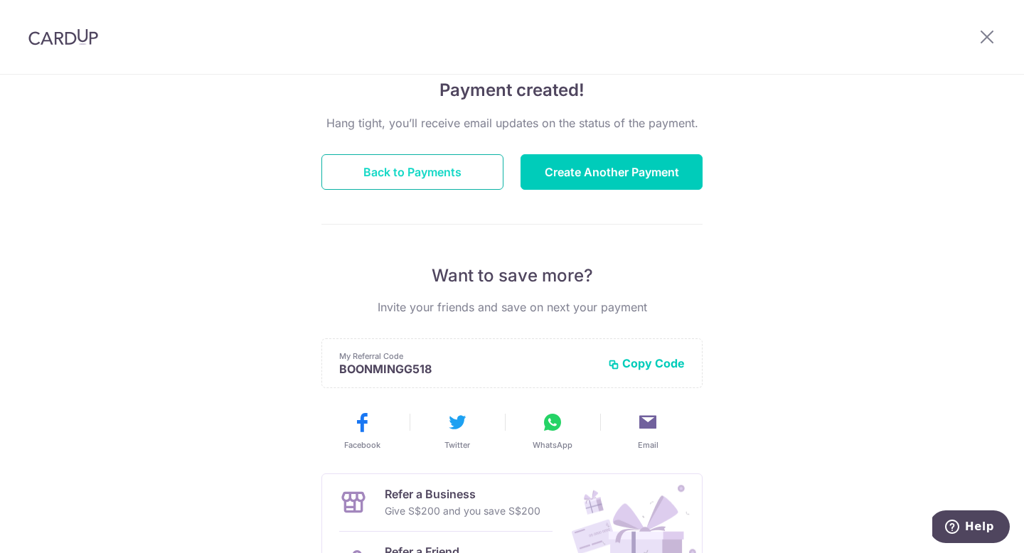
click at [435, 168] on button "Back to Payments" at bounding box center [412, 172] width 182 height 36
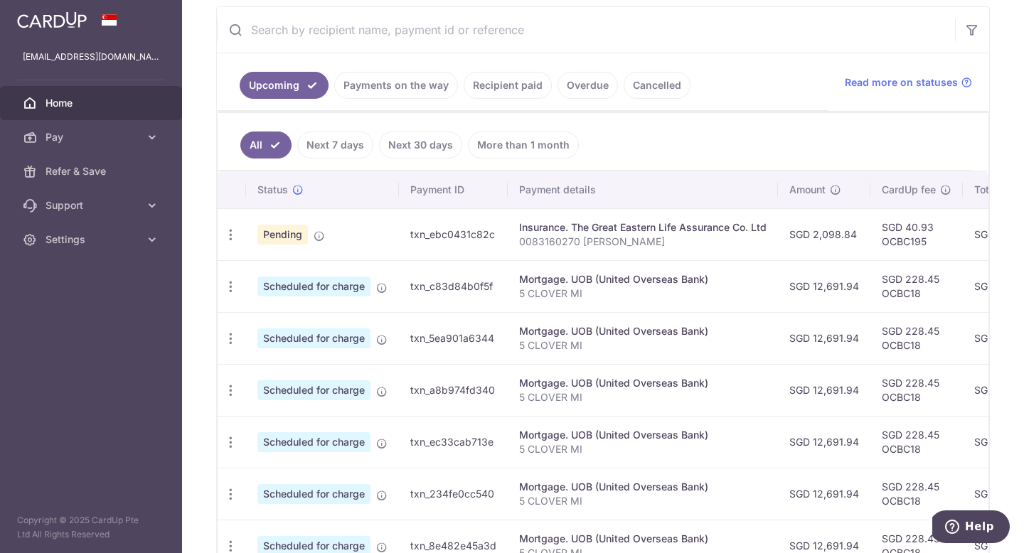
scroll to position [270, 0]
click at [230, 234] on icon "button" at bounding box center [230, 233] width 15 height 15
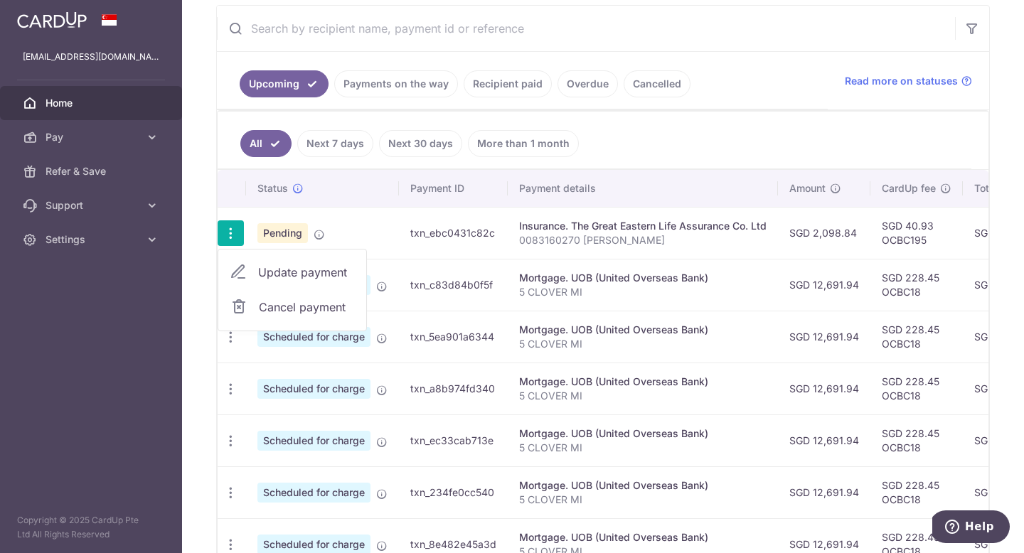
click at [276, 271] on span "Update payment" at bounding box center [306, 272] width 97 height 17
radio input "true"
type input "2,098.84"
type input "17/10/2025"
type input "0083160270 Goh Boon Ming"
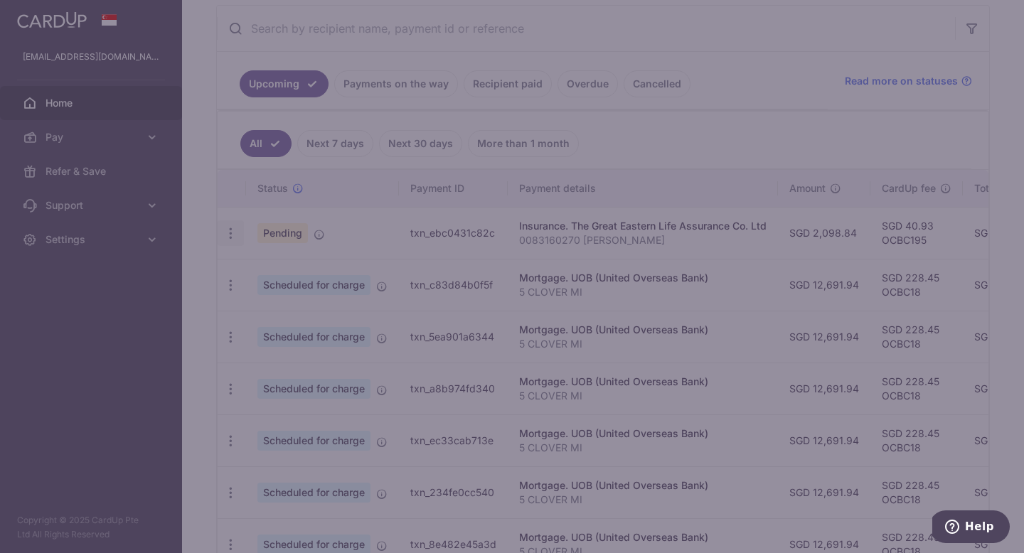
type input "OCBC195"
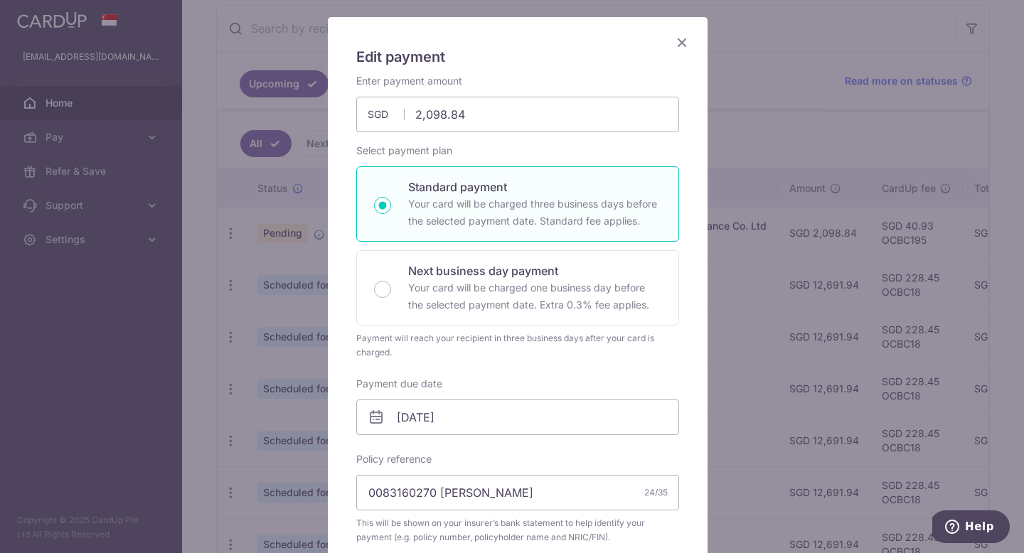
scroll to position [271, 0]
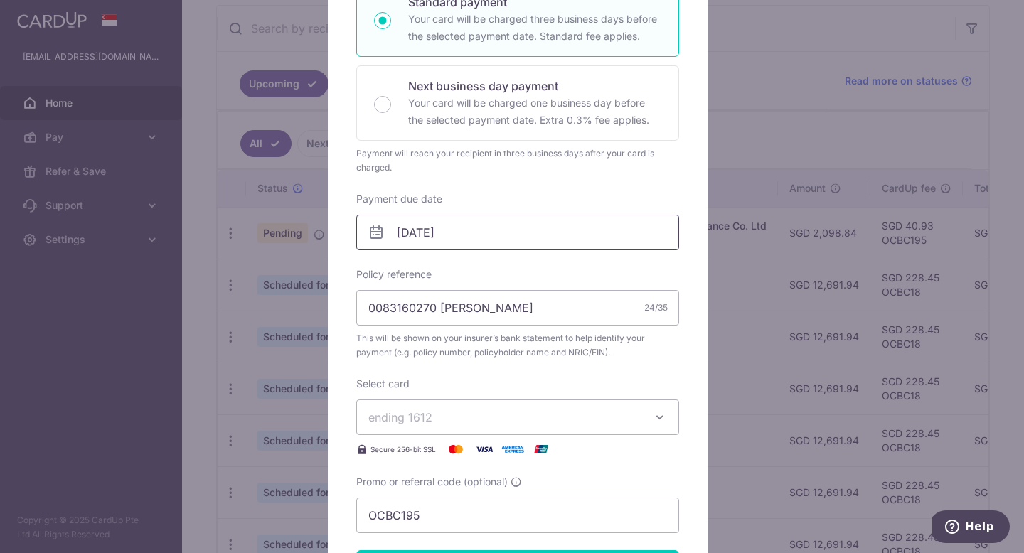
click at [467, 226] on input "17/10/2025" at bounding box center [517, 233] width 323 height 36
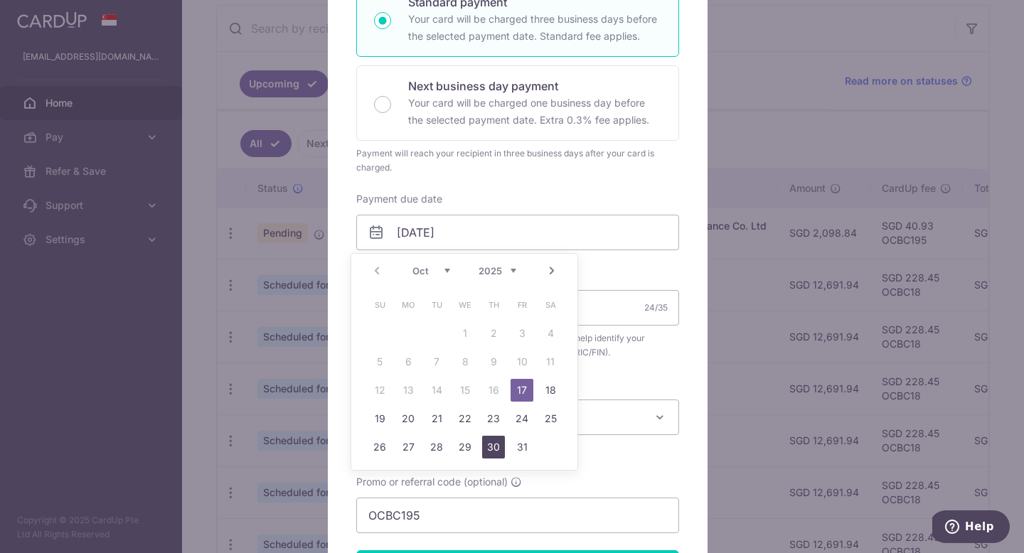
click at [491, 445] on link "30" at bounding box center [493, 447] width 23 height 23
type input "30/10/2025"
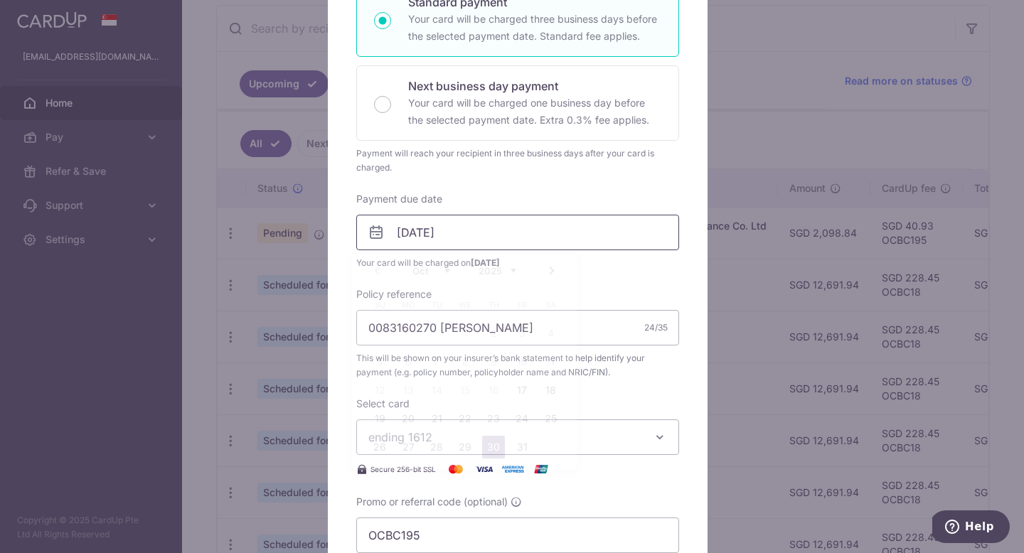
click at [501, 233] on input "30/10/2025" at bounding box center [517, 233] width 323 height 36
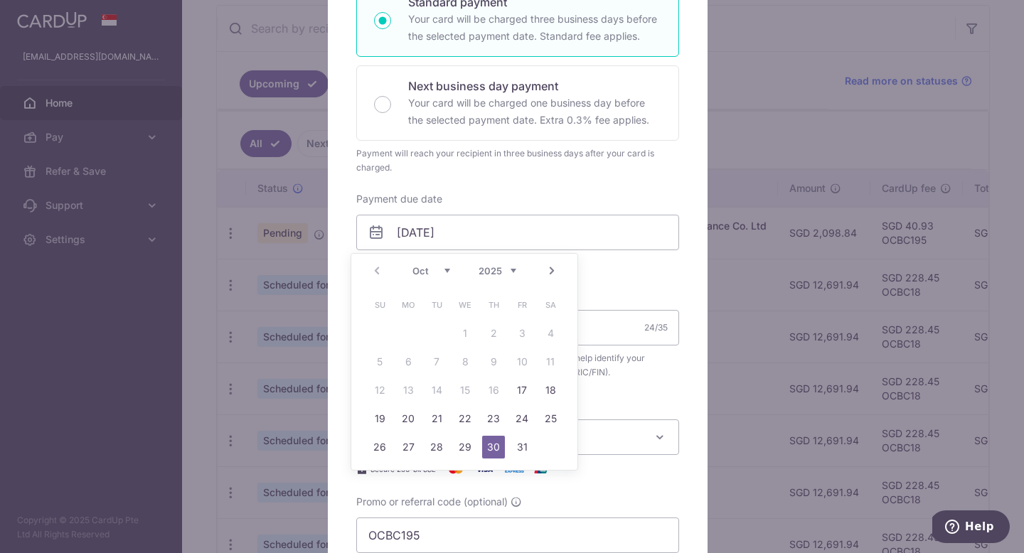
click at [487, 444] on link "30" at bounding box center [493, 447] width 23 height 23
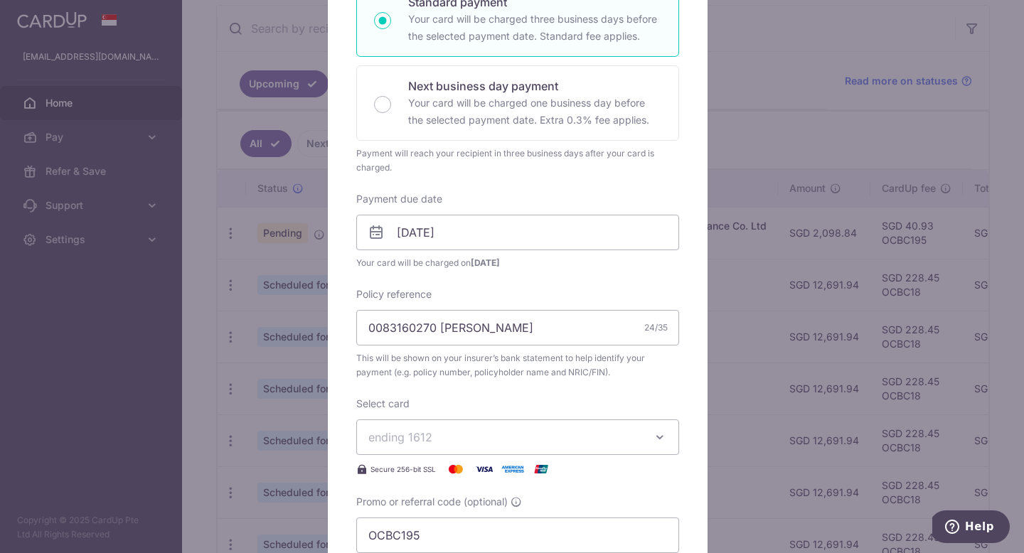
scroll to position [619, 0]
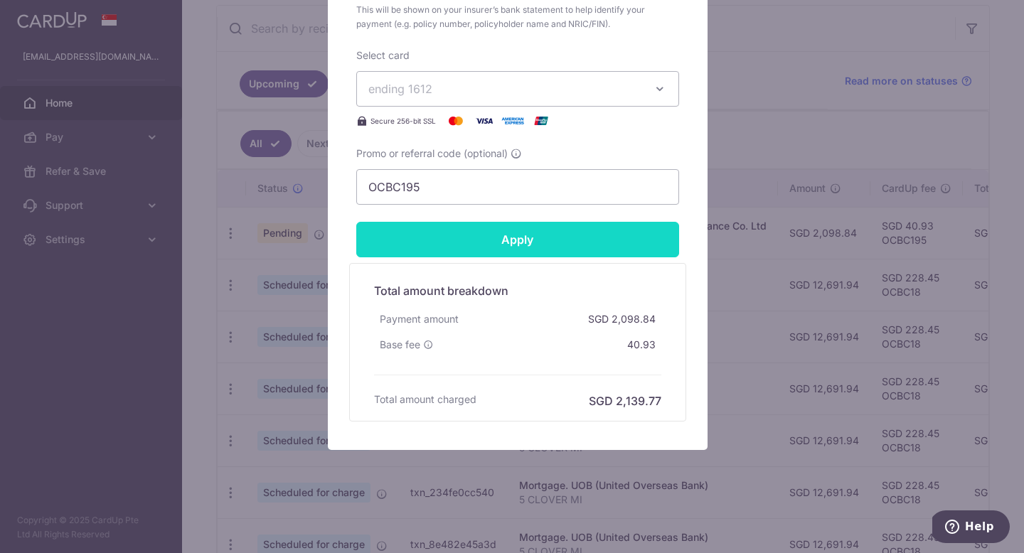
click at [582, 237] on input "Apply" at bounding box center [517, 240] width 323 height 36
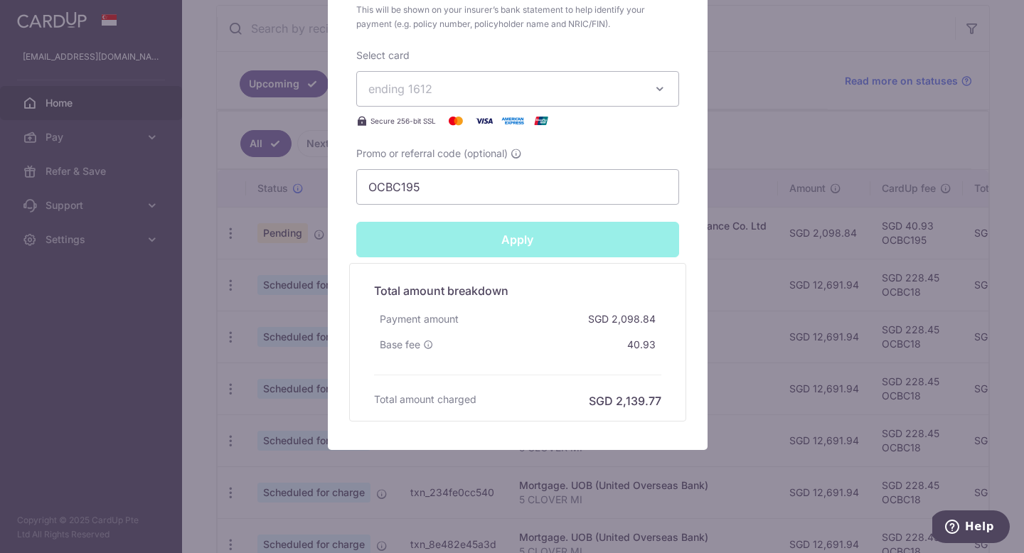
type input "Successfully Applied"
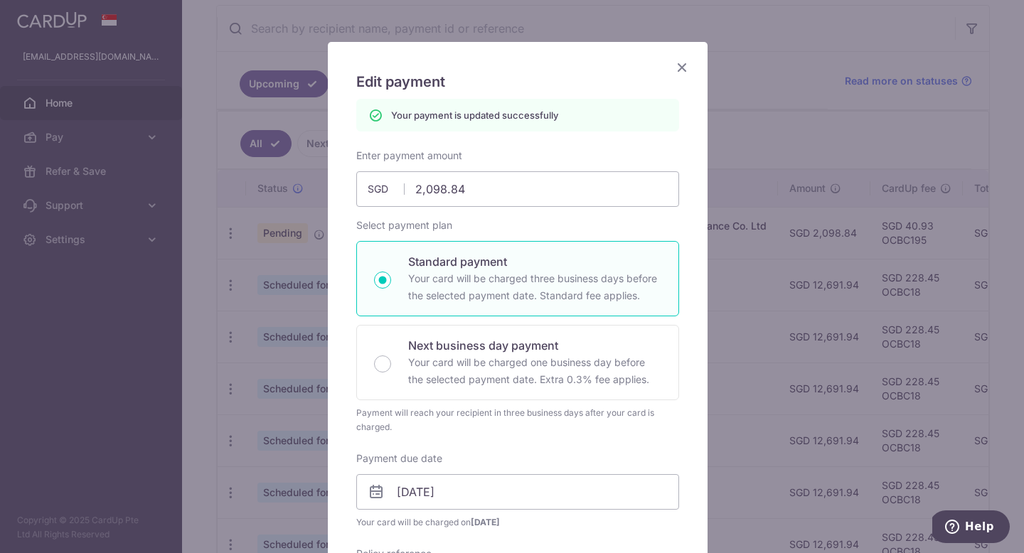
scroll to position [0, 0]
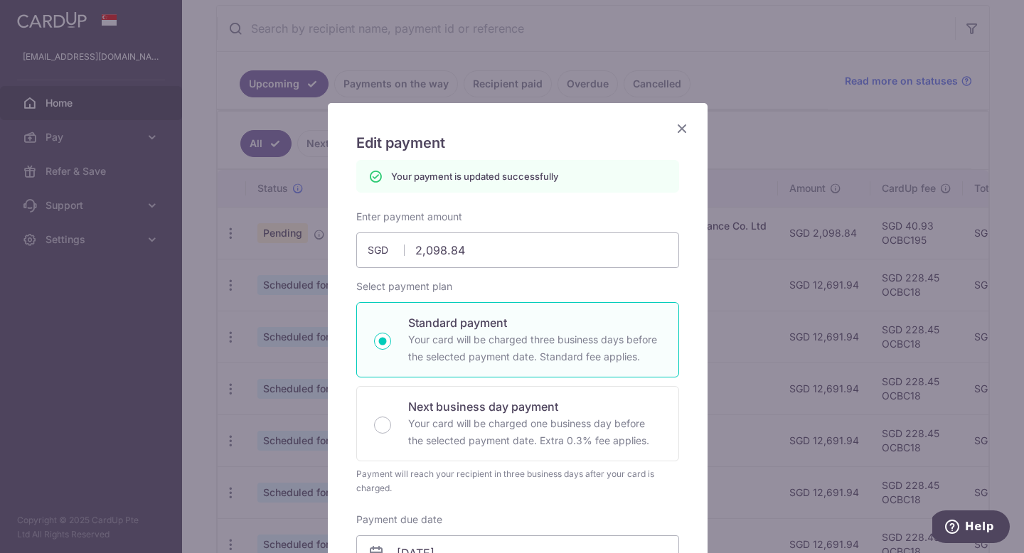
click at [676, 127] on icon "Close" at bounding box center [681, 128] width 17 height 18
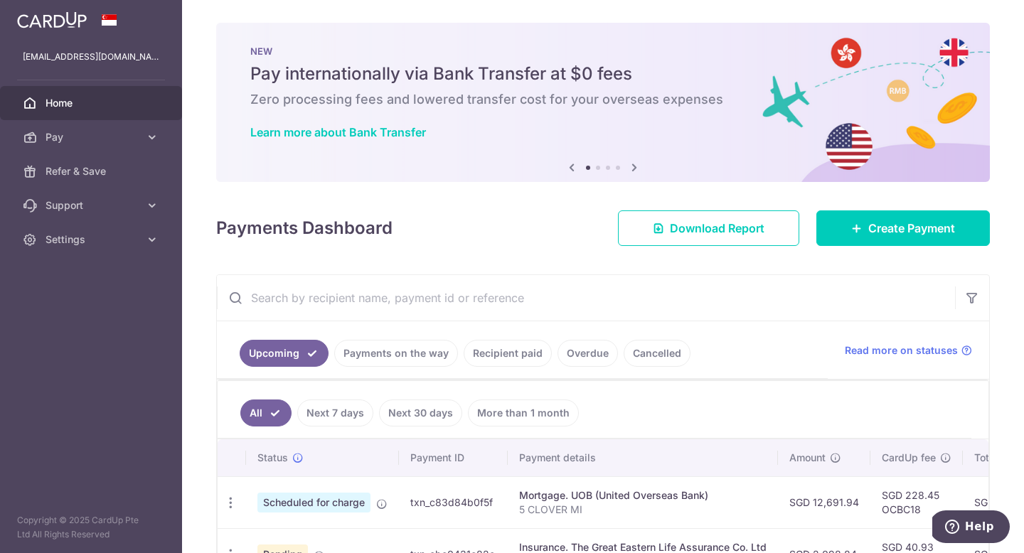
scroll to position [279, 0]
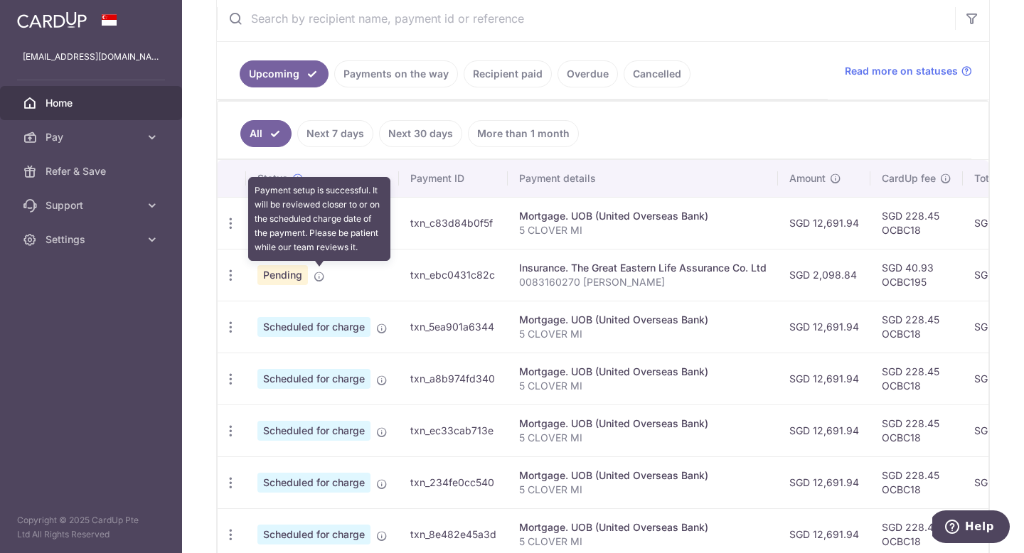
click at [319, 278] on icon at bounding box center [319, 276] width 11 height 11
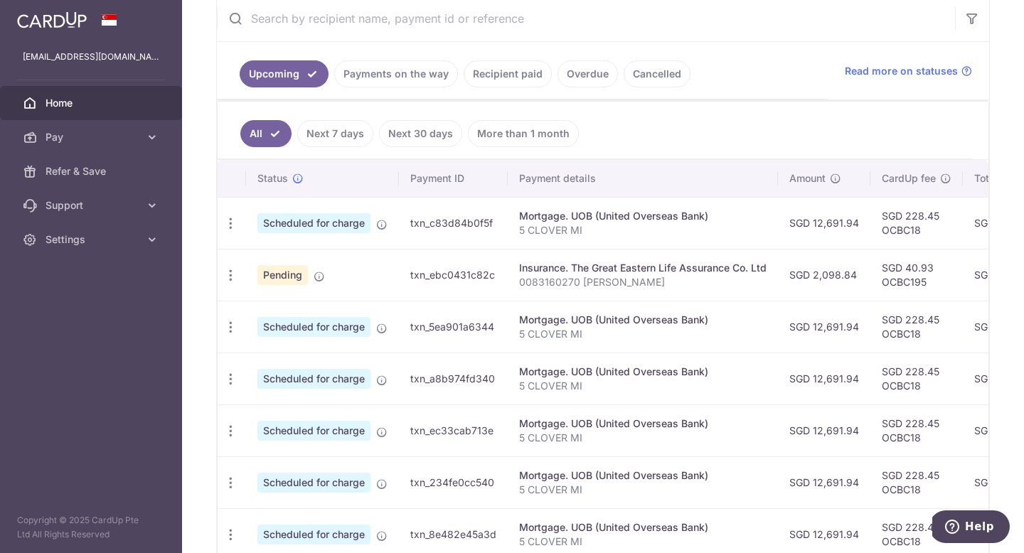
click at [455, 272] on td "txn_ebc0431c82c" at bounding box center [453, 275] width 109 height 52
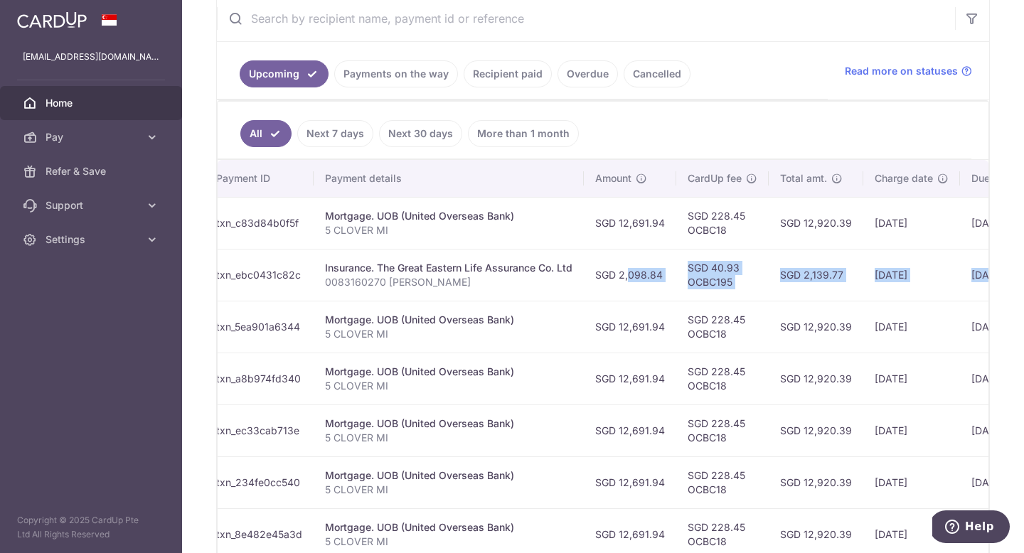
scroll to position [0, 356]
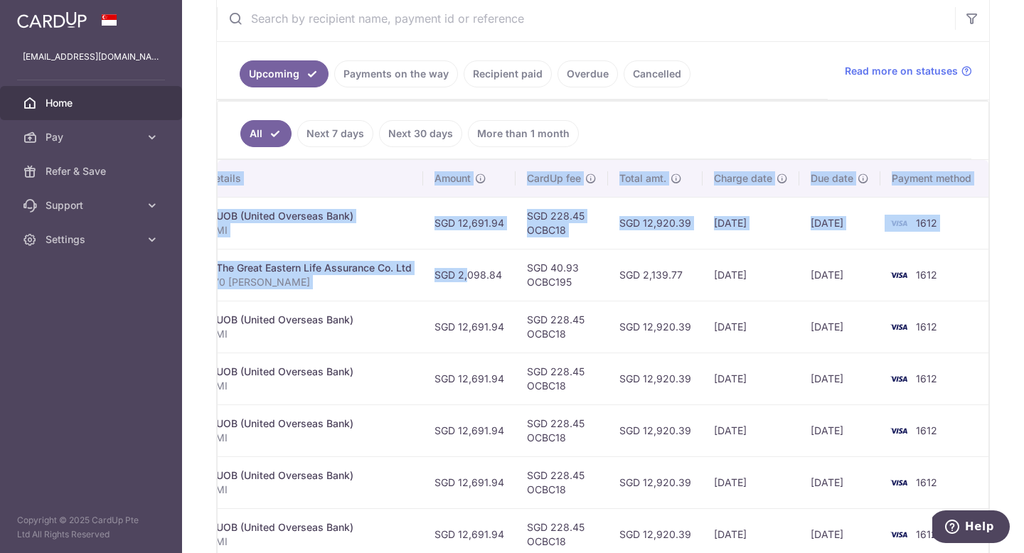
drag, startPoint x: 809, startPoint y: 270, endPoint x: 1020, endPoint y: 260, distance: 211.5
click at [1020, 260] on div "× Pause Schedule Pause all future payments in this series Pause just this one p…" at bounding box center [603, 276] width 842 height 553
click at [875, 262] on td "30/10/2025" at bounding box center [839, 275] width 81 height 52
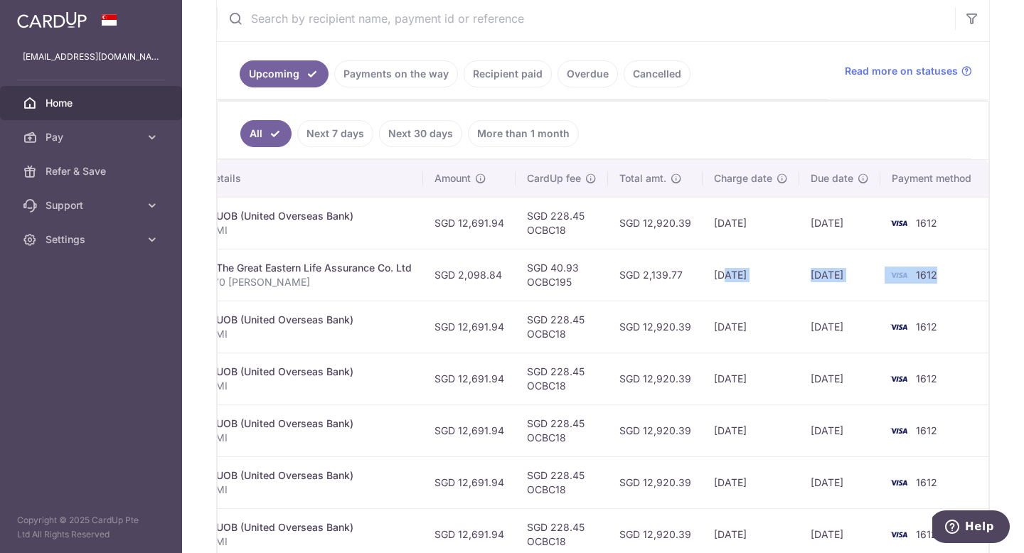
drag, startPoint x: 724, startPoint y: 277, endPoint x: 958, endPoint y: 279, distance: 234.0
click at [958, 279] on tr "Update payment Cancel payment Pending txn_ebc0431c82c Insurance. The Great East…" at bounding box center [426, 275] width 1126 height 52
click at [790, 287] on td "27/10/2025" at bounding box center [751, 275] width 97 height 52
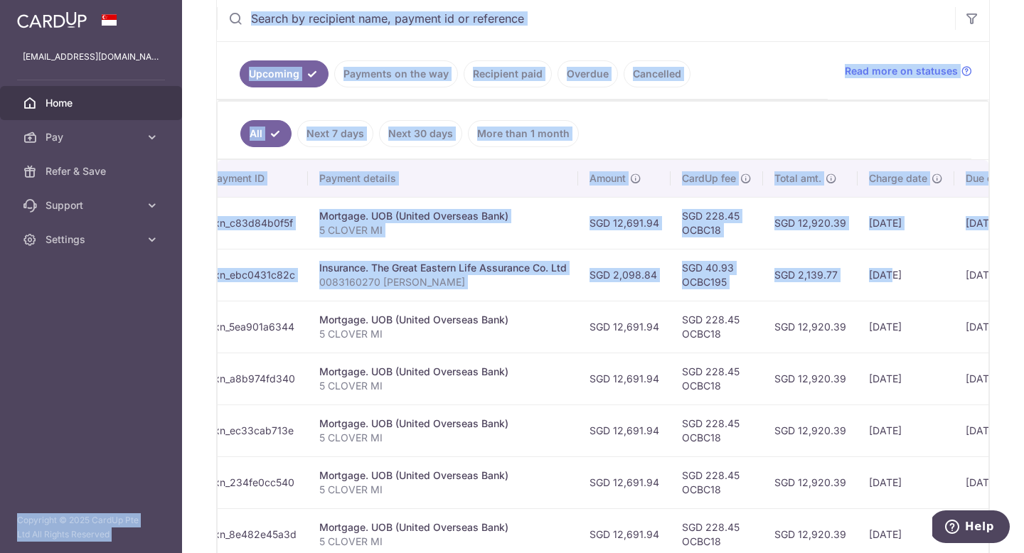
scroll to position [0, 0]
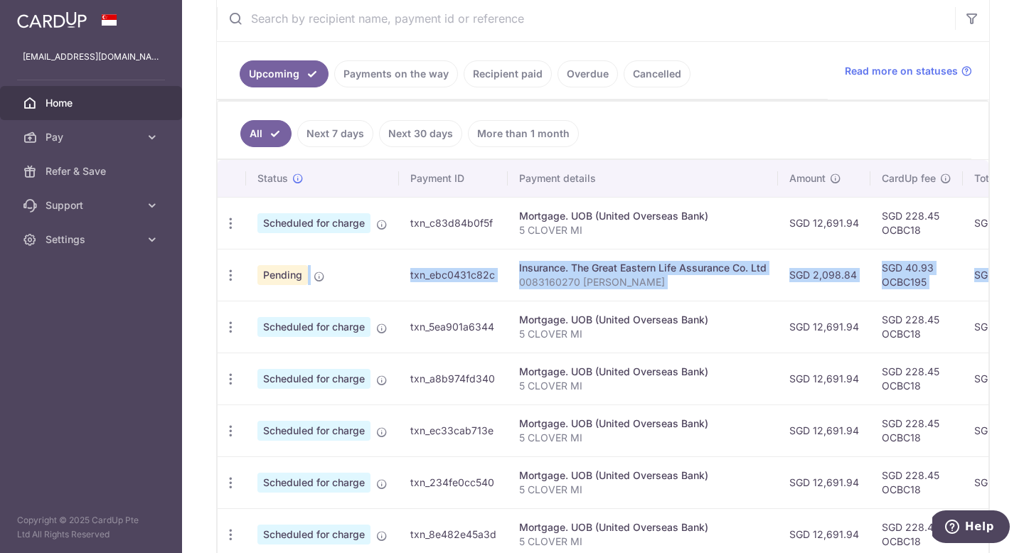
drag, startPoint x: 730, startPoint y: 276, endPoint x: 246, endPoint y: 275, distance: 484.3
click at [246, 275] on tr "Update payment Cancel payment Pending txn_ebc0431c82c Insurance. The Great East…" at bounding box center [781, 275] width 1126 height 52
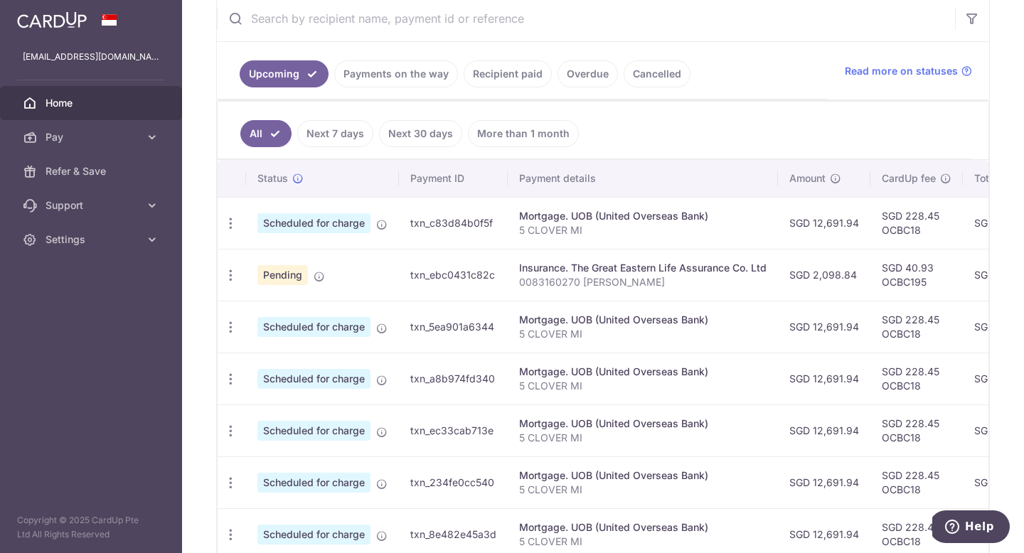
click at [528, 302] on td "Mortgage. UOB (United Overseas Bank) 5 CLOVER MI" at bounding box center [643, 327] width 270 height 52
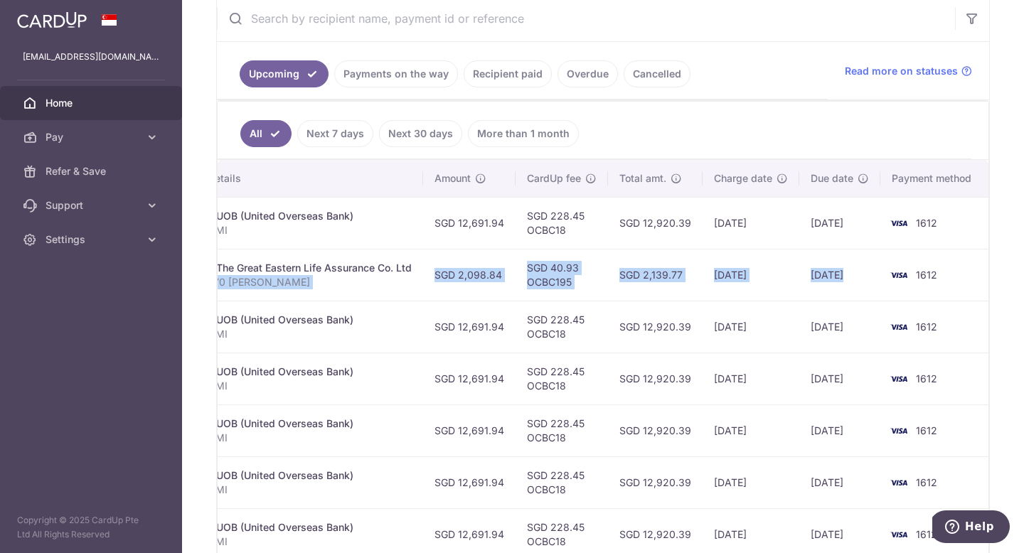
drag, startPoint x: 772, startPoint y: 276, endPoint x: 933, endPoint y: 261, distance: 161.4
click at [933, 261] on tr "Update payment Cancel payment Pending txn_ebc0431c82c Insurance. The Great East…" at bounding box center [426, 275] width 1126 height 52
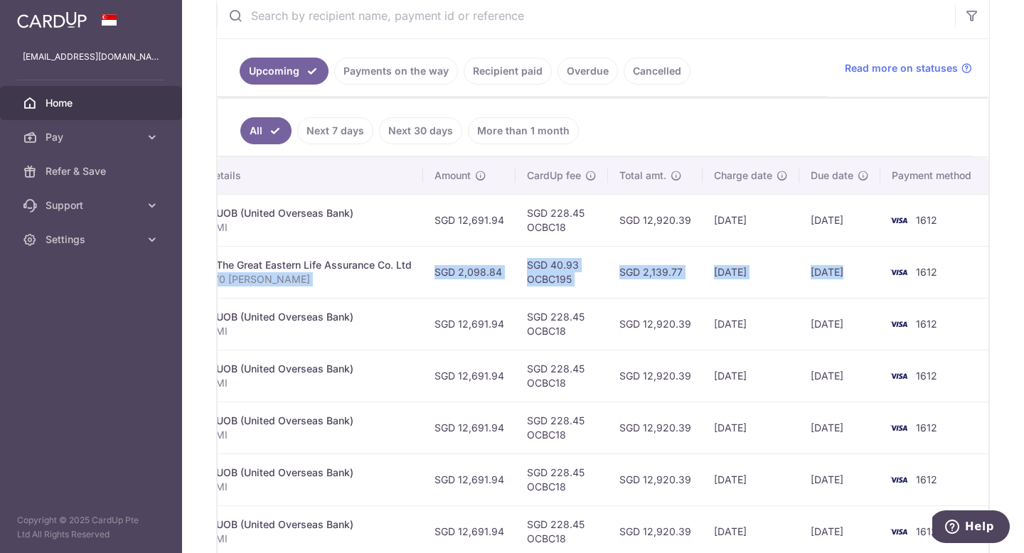
scroll to position [0, 0]
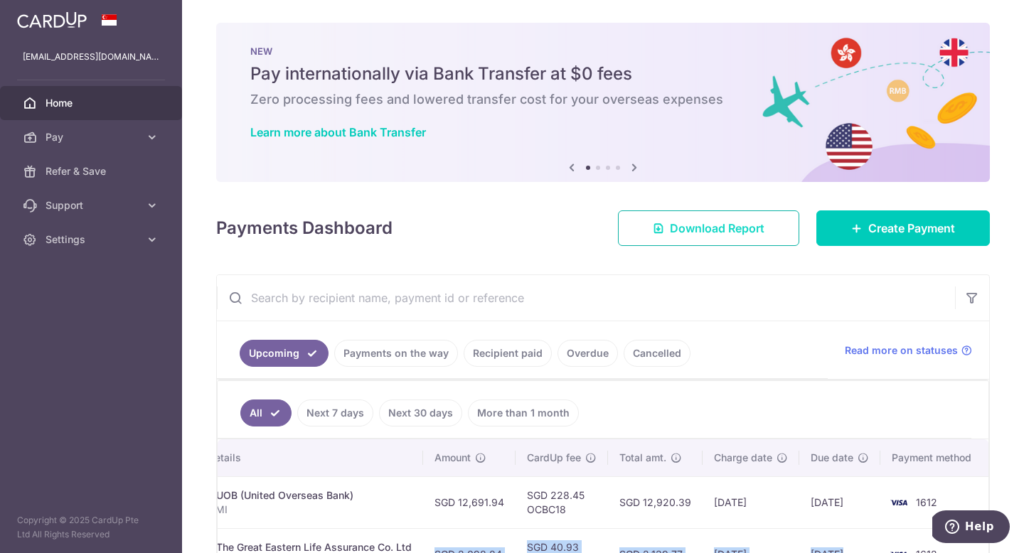
click at [744, 228] on span "Download Report" at bounding box center [717, 228] width 95 height 17
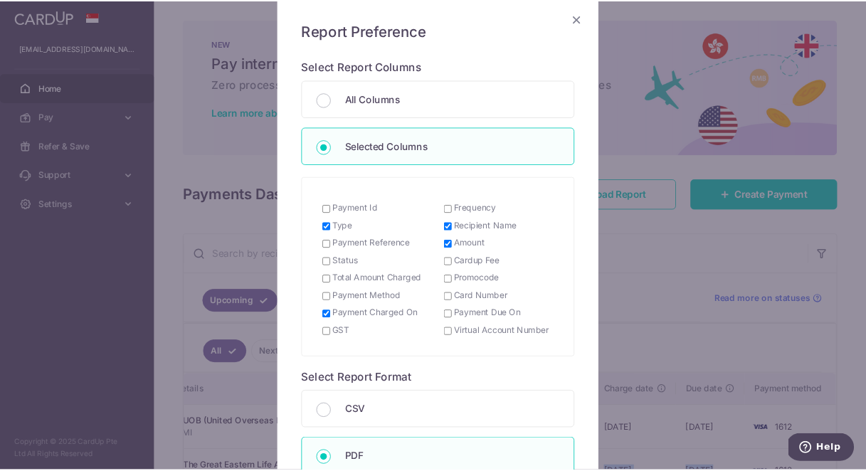
scroll to position [232, 0]
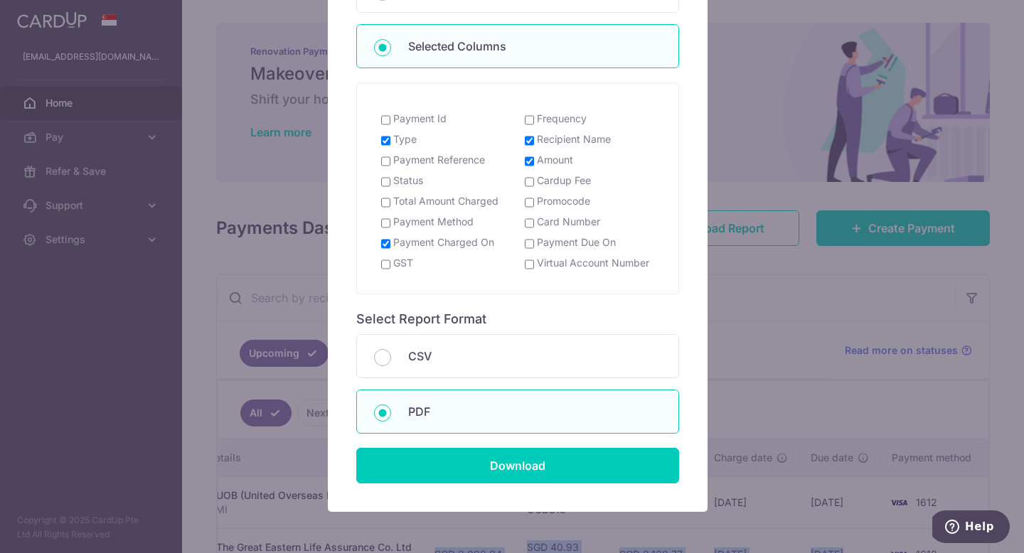
click at [381, 221] on input "Payment Method" at bounding box center [385, 223] width 9 height 11
checkbox input "true"
drag, startPoint x: 378, startPoint y: 180, endPoint x: 454, endPoint y: 202, distance: 79.2
click at [381, 180] on input "Status" at bounding box center [385, 181] width 9 height 11
checkbox input "true"
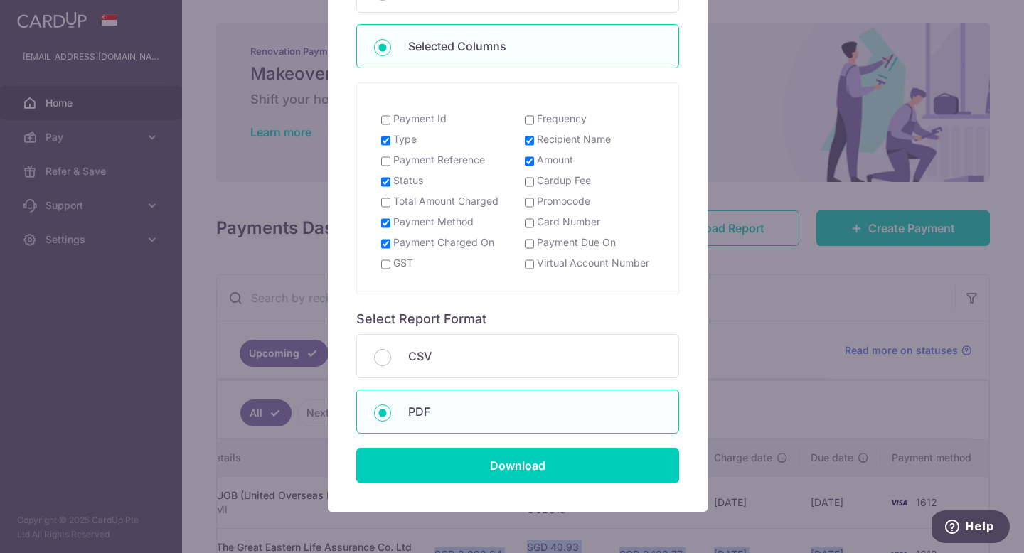
click at [381, 161] on input "Payment Reference" at bounding box center [385, 161] width 9 height 11
checkbox input "true"
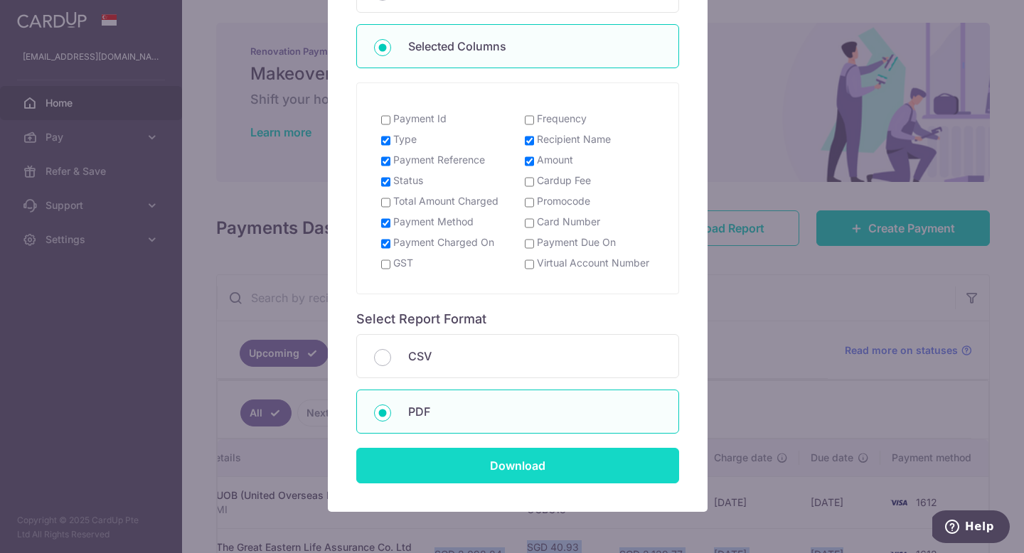
click at [546, 464] on input "Download" at bounding box center [517, 466] width 323 height 36
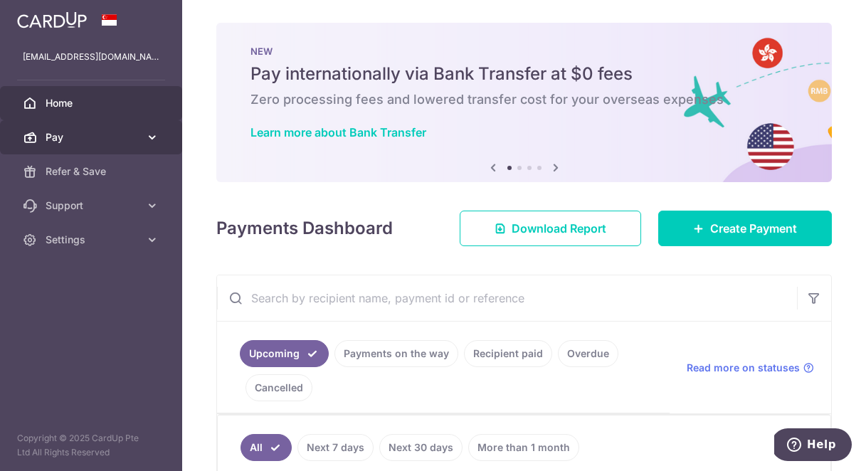
click at [53, 134] on span "Pay" at bounding box center [93, 137] width 94 height 14
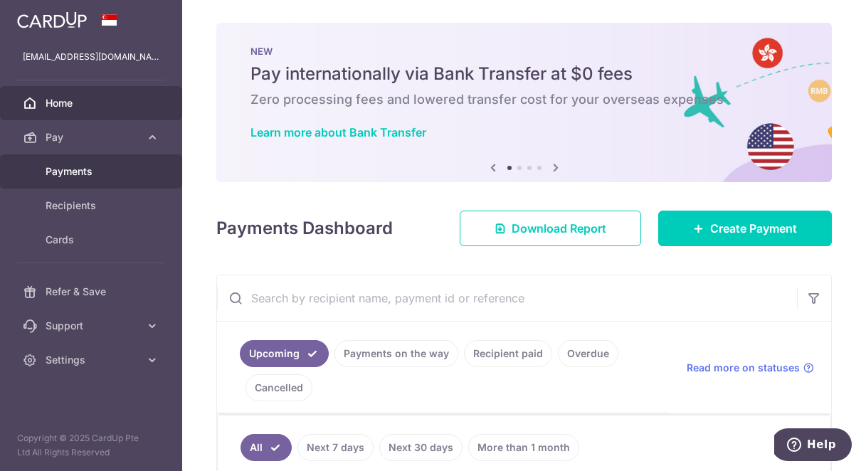
click at [80, 171] on span "Payments" at bounding box center [93, 171] width 94 height 14
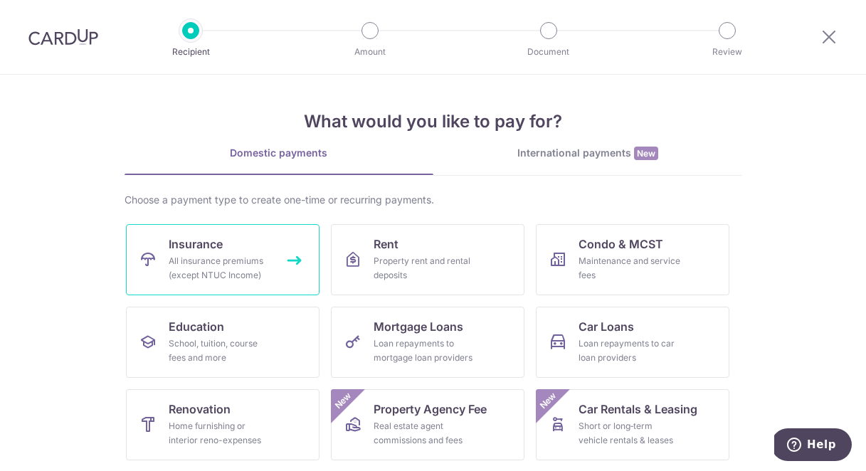
click at [203, 257] on div "All insurance premiums (except NTUC Income)" at bounding box center [220, 268] width 102 height 28
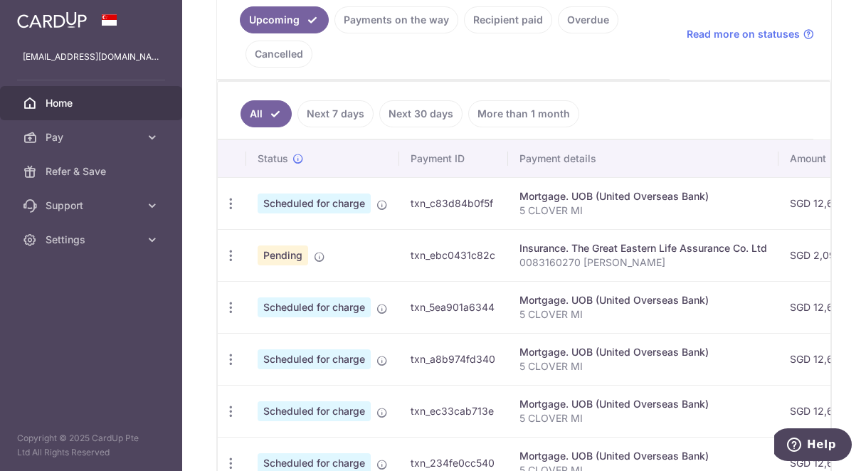
scroll to position [319, 0]
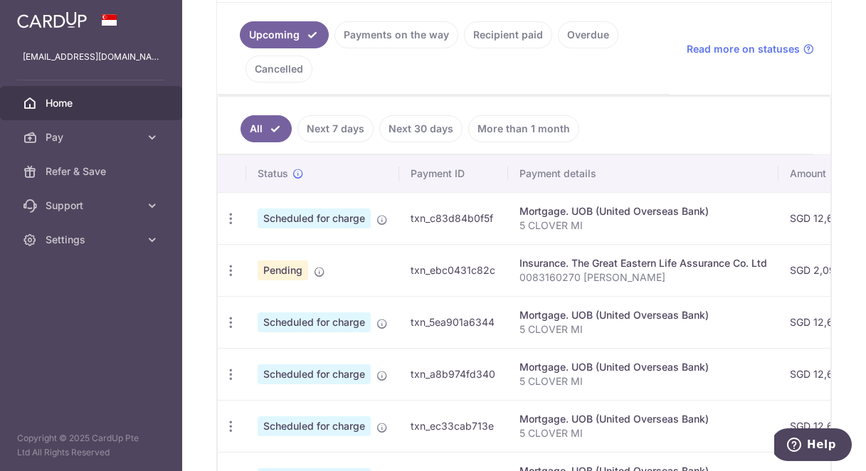
click at [434, 131] on link "Next 30 days" at bounding box center [420, 128] width 83 height 27
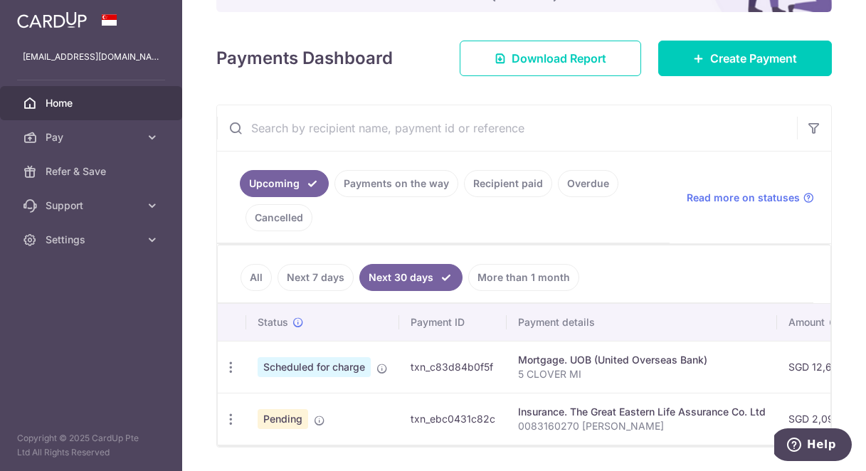
scroll to position [109, 0]
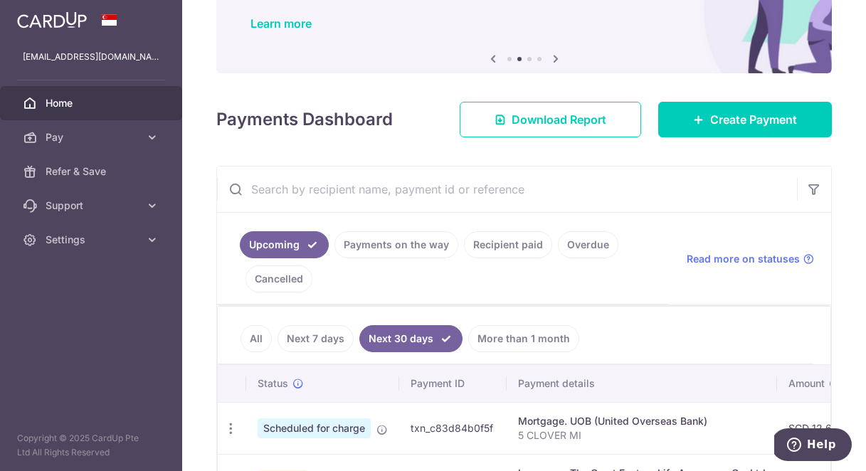
click at [254, 338] on link "All" at bounding box center [255, 338] width 31 height 27
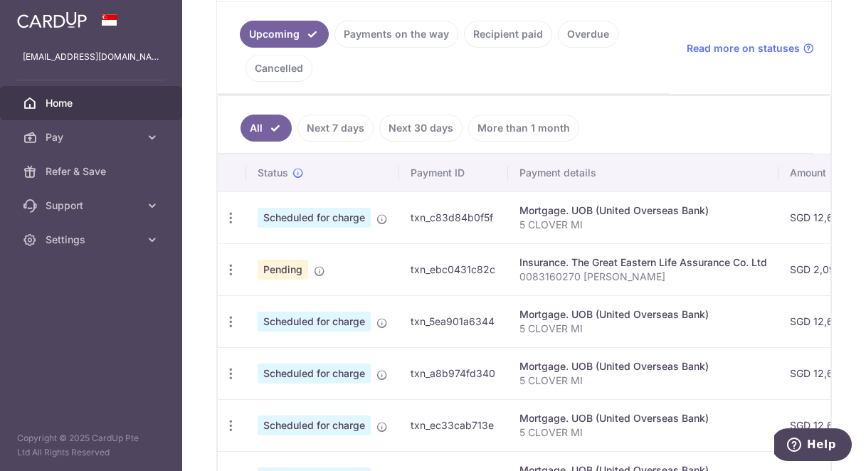
scroll to position [0, 0]
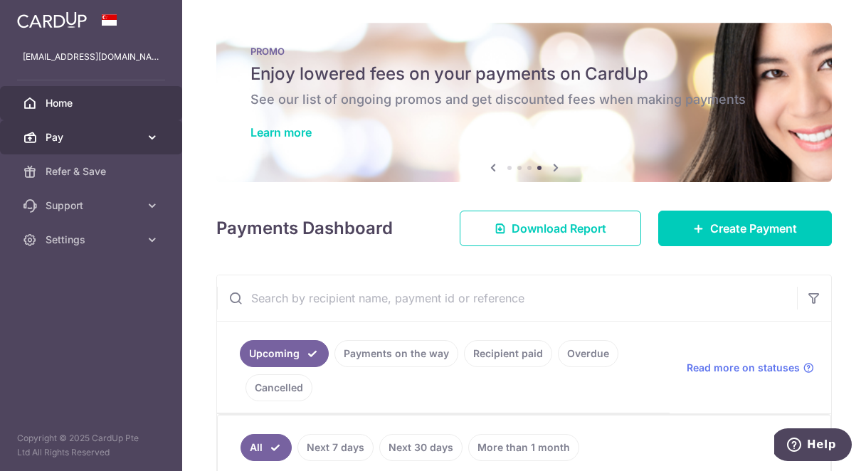
click at [55, 134] on span "Pay" at bounding box center [93, 137] width 94 height 14
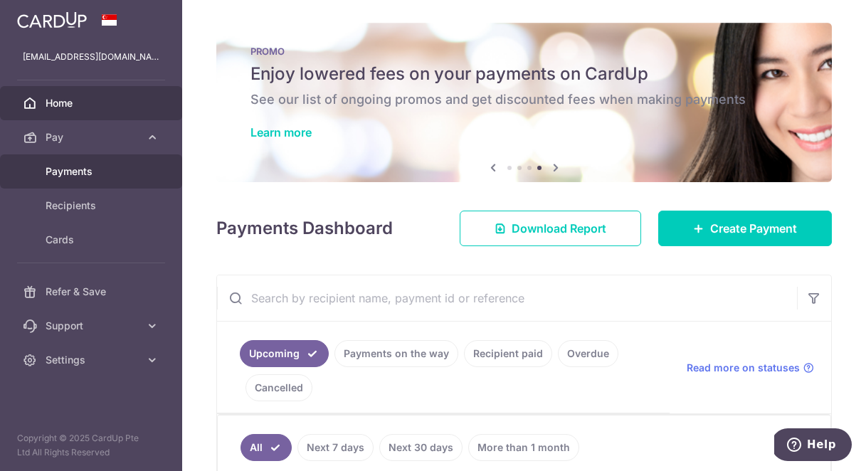
click at [68, 167] on span "Payments" at bounding box center [93, 171] width 94 height 14
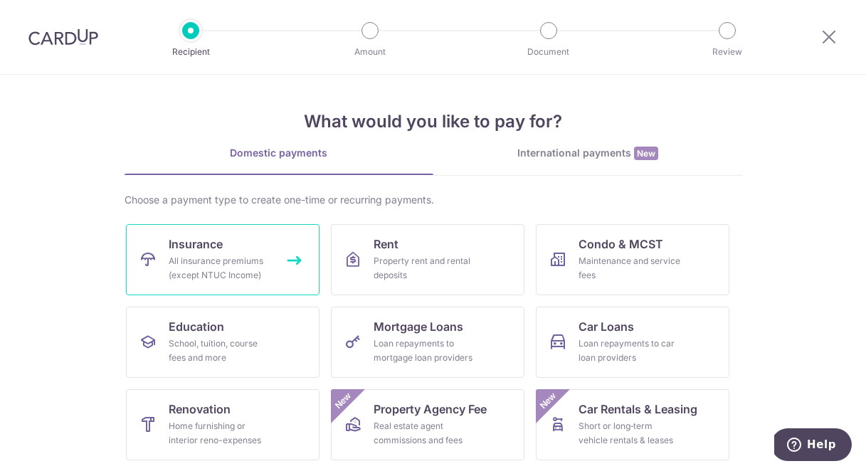
click at [224, 264] on div "All insurance premiums (except NTUC Income)" at bounding box center [220, 268] width 102 height 28
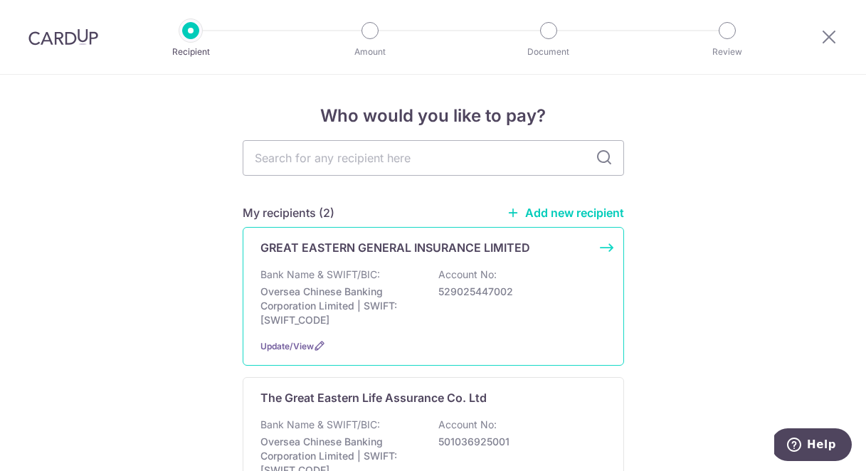
click at [448, 267] on p "Account No:" at bounding box center [467, 274] width 58 height 14
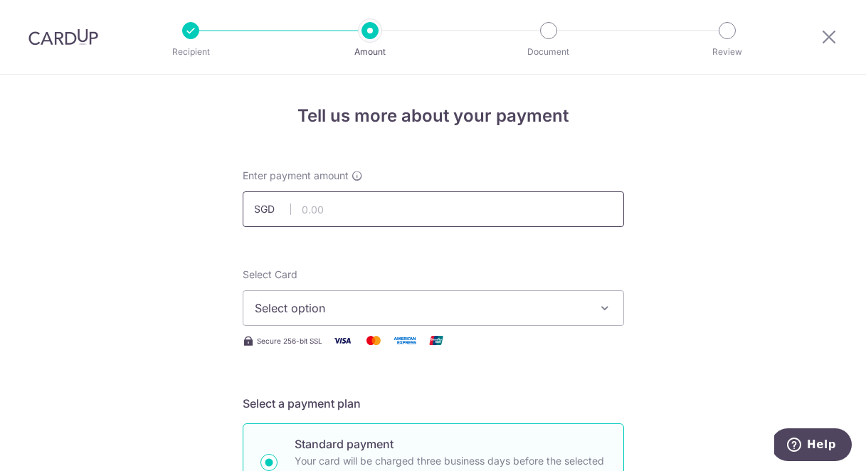
click at [363, 213] on input "text" at bounding box center [433, 209] width 381 height 36
type input "858.15"
click at [597, 310] on icon "button" at bounding box center [604, 308] width 14 height 14
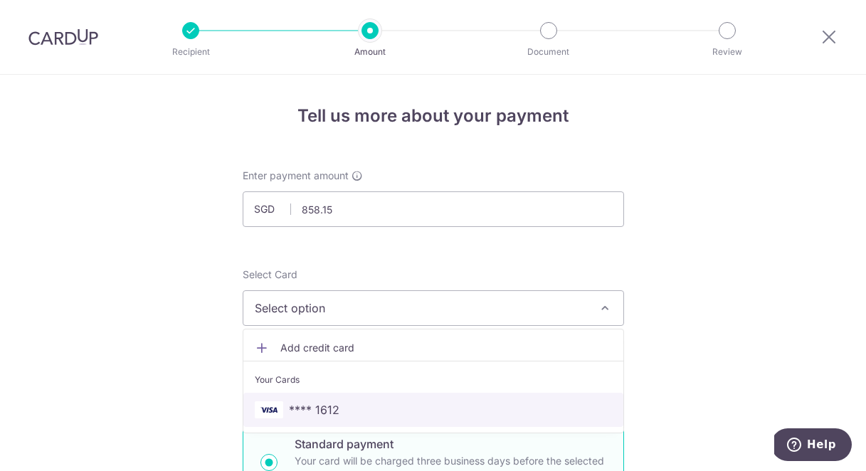
click at [580, 410] on span "**** 1612" at bounding box center [433, 409] width 357 height 17
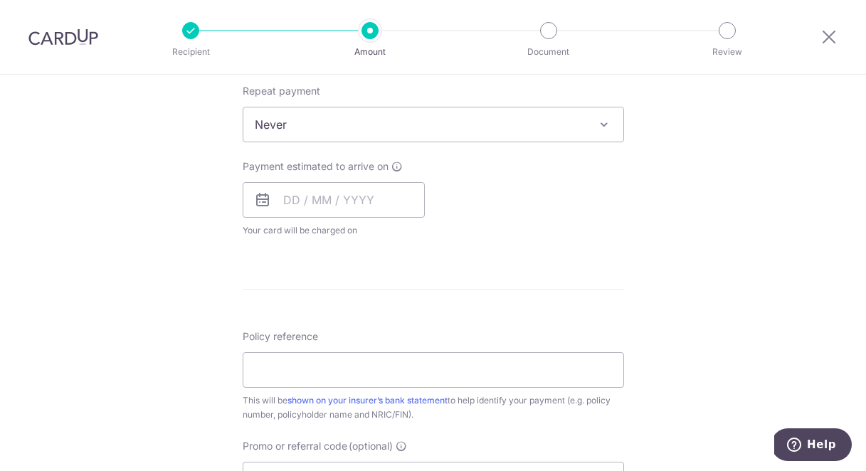
scroll to position [569, 0]
click at [388, 191] on input "text" at bounding box center [334, 201] width 182 height 36
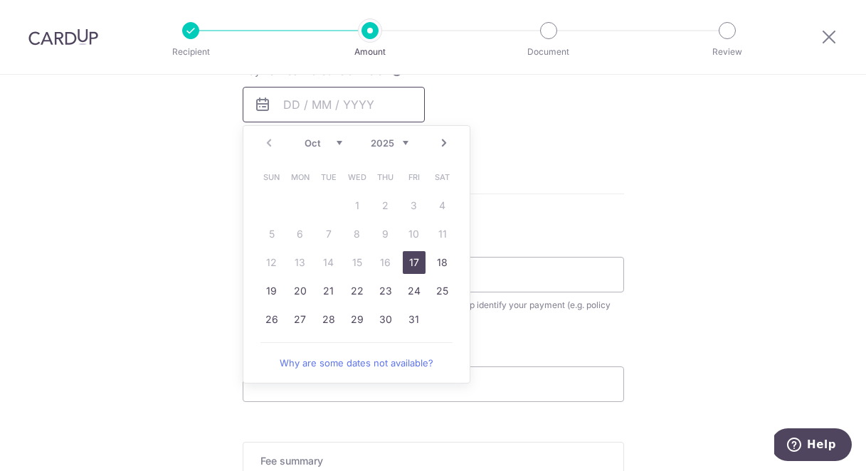
scroll to position [511, 0]
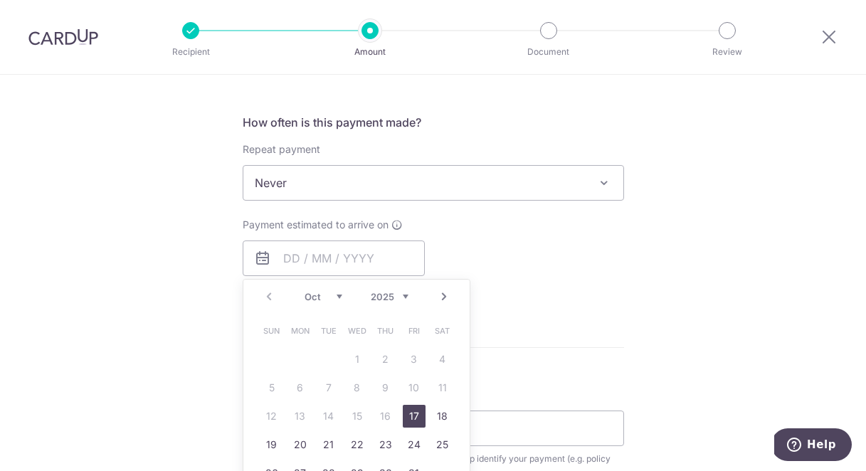
click at [442, 299] on link "Next" at bounding box center [443, 296] width 17 height 17
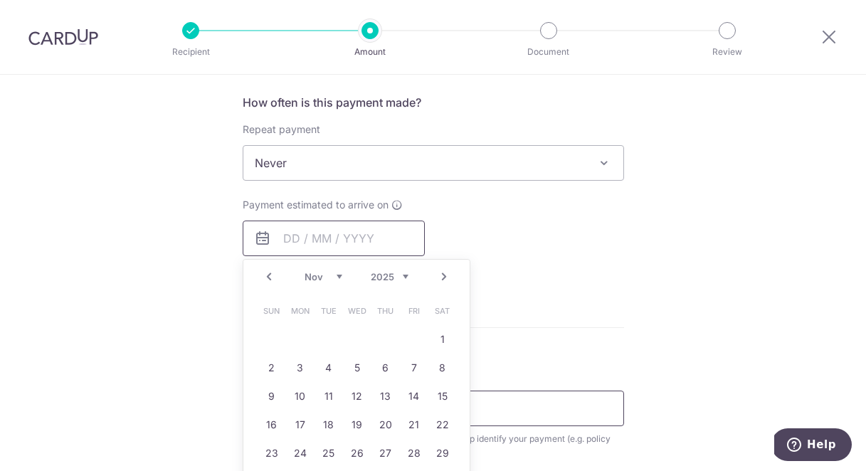
scroll to position [532, 0]
click at [358, 368] on link "5" at bounding box center [357, 367] width 23 height 23
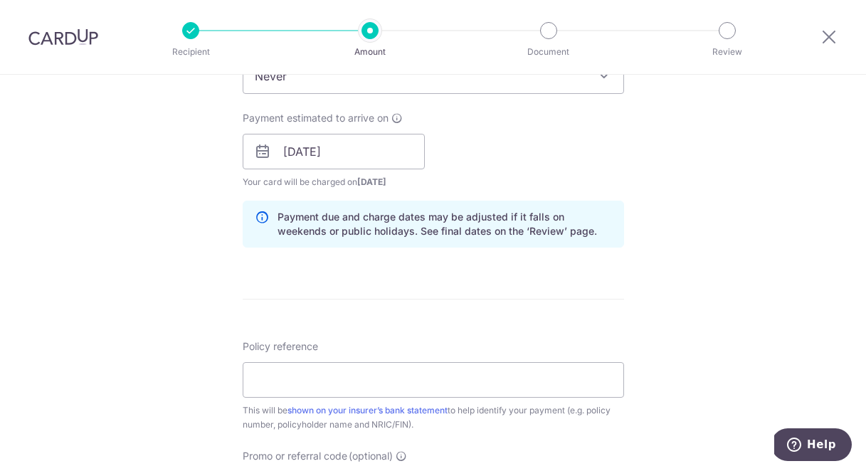
scroll to position [622, 0]
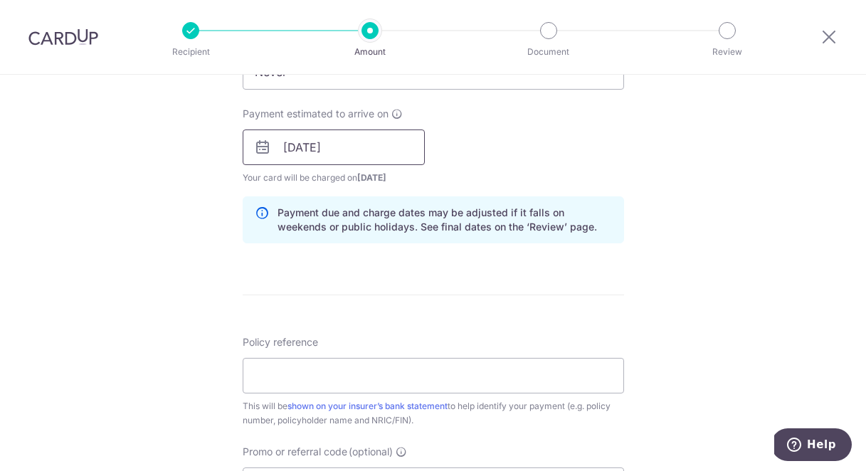
click at [378, 154] on input "05/11/2025" at bounding box center [334, 147] width 182 height 36
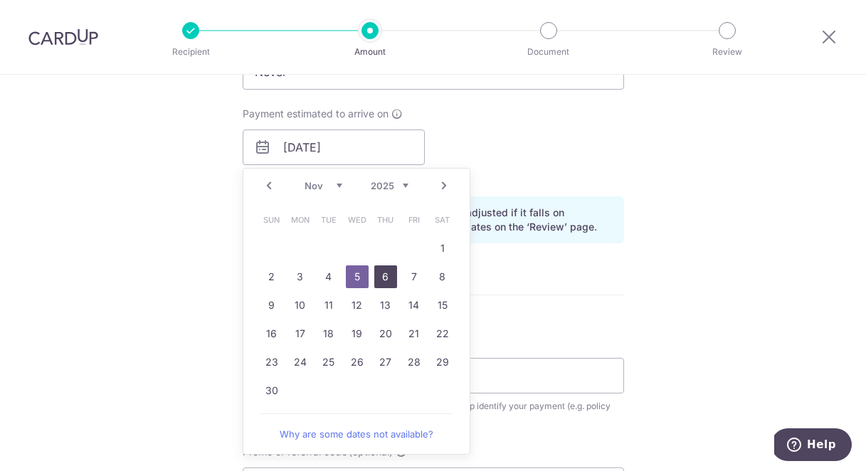
click at [388, 270] on link "6" at bounding box center [385, 276] width 23 height 23
type input "06/11/2025"
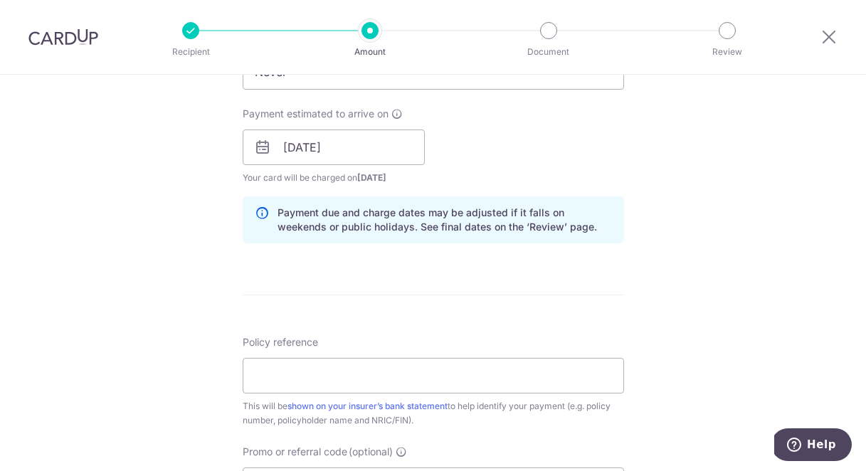
click at [468, 292] on form "Enter payment amount SGD 858.15 858.15 Select Card **** 1612 Add credit card Yo…" at bounding box center [433, 138] width 381 height 1184
click at [378, 148] on input "06/11/2025" at bounding box center [334, 147] width 182 height 36
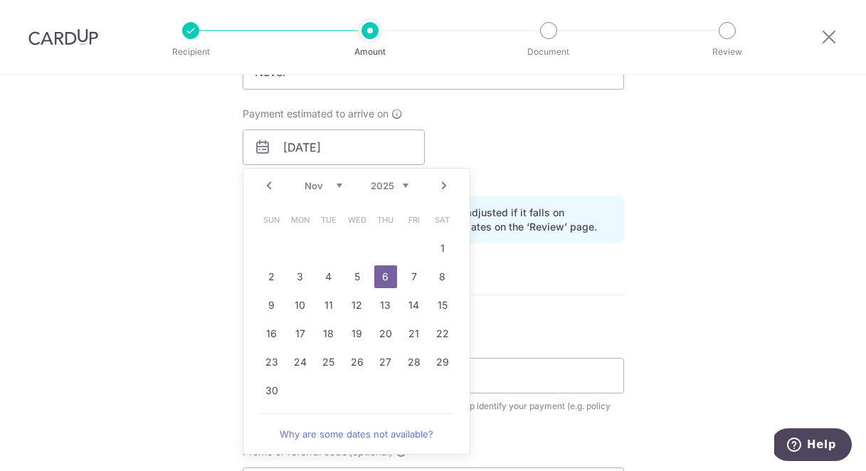
click at [560, 149] on div "Payment estimated to arrive on 06/11/2025 Prev Next Oct Nov Dec 2025 2026 2027 …" at bounding box center [433, 146] width 398 height 78
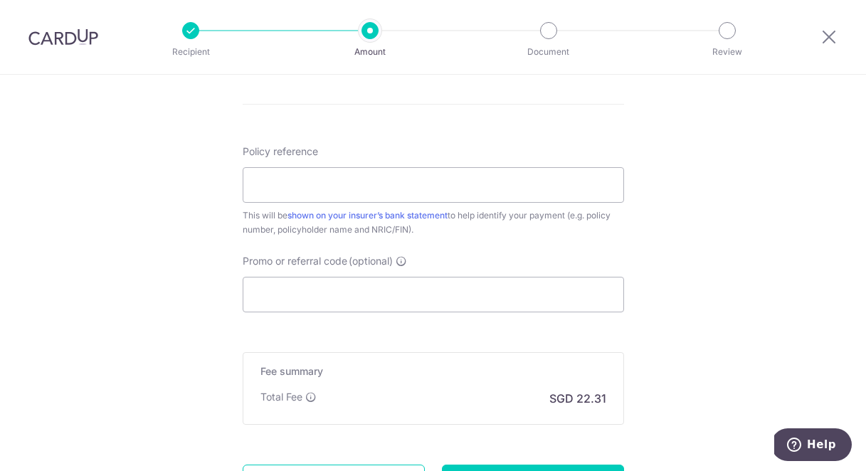
scroll to position [756, 0]
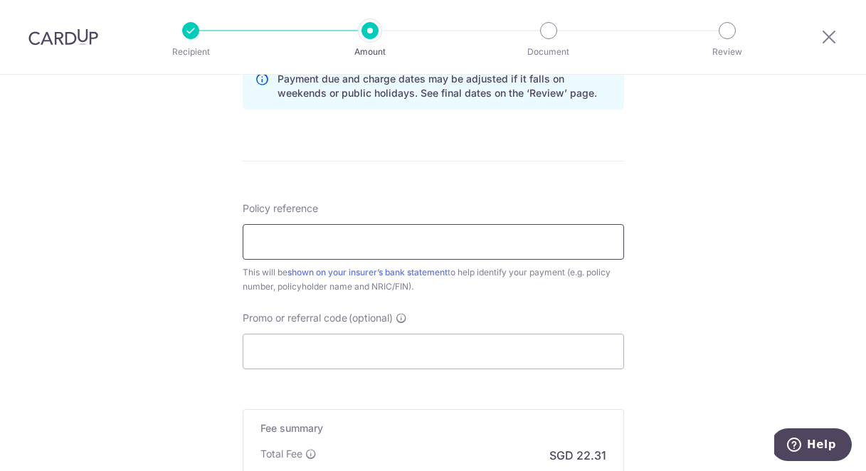
click at [332, 248] on input "Policy reference" at bounding box center [433, 242] width 381 height 36
click at [373, 242] on input "Policy reference" at bounding box center [433, 242] width 381 height 36
type input "V5020122"
click at [298, 347] on input "Promo or referral code (optional)" at bounding box center [433, 352] width 381 height 36
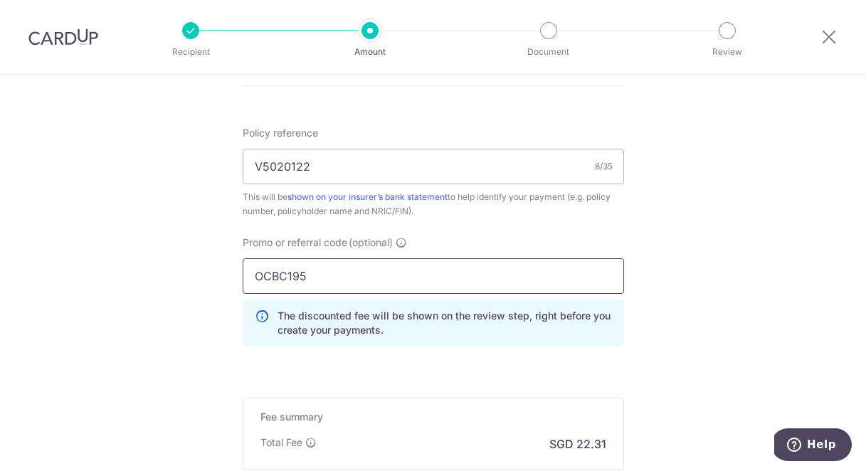
scroll to position [715, 0]
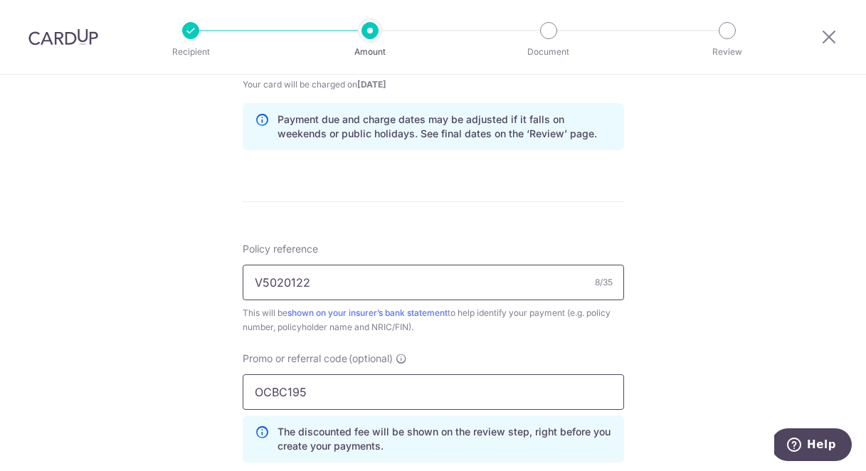
type input "OCBC195"
click at [311, 292] on input "V5020122" at bounding box center [433, 283] width 381 height 36
click at [309, 280] on input "V5020122 SJW1100Z" at bounding box center [433, 283] width 381 height 36
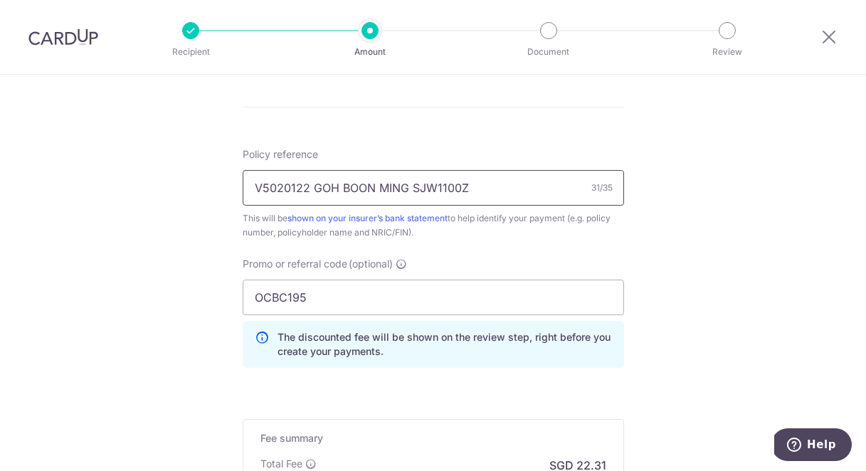
scroll to position [997, 0]
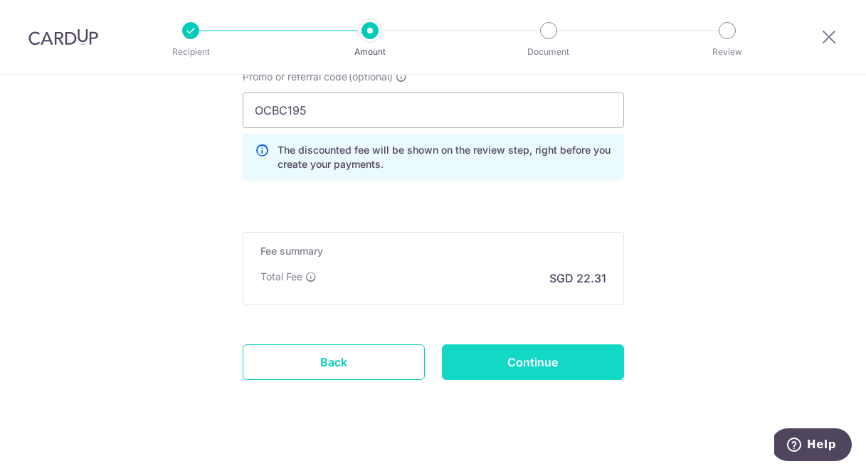
type input "V5020122 GOH BOON MING SJW1100Z"
click at [528, 358] on input "Continue" at bounding box center [533, 362] width 182 height 36
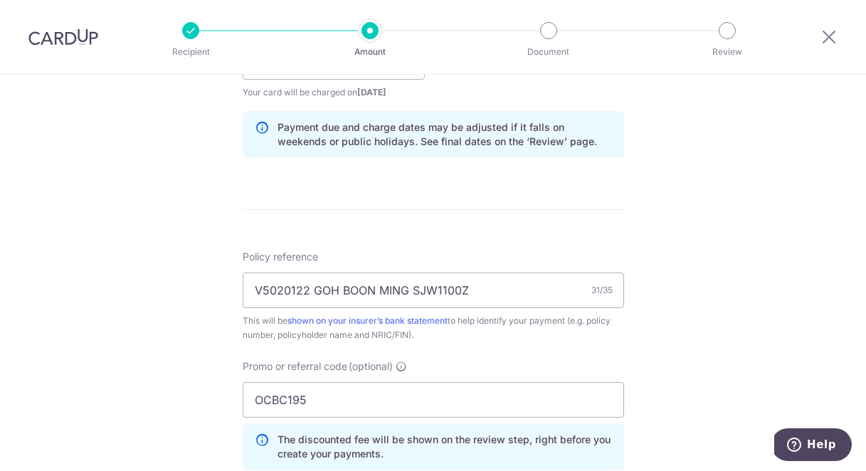
scroll to position [513, 0]
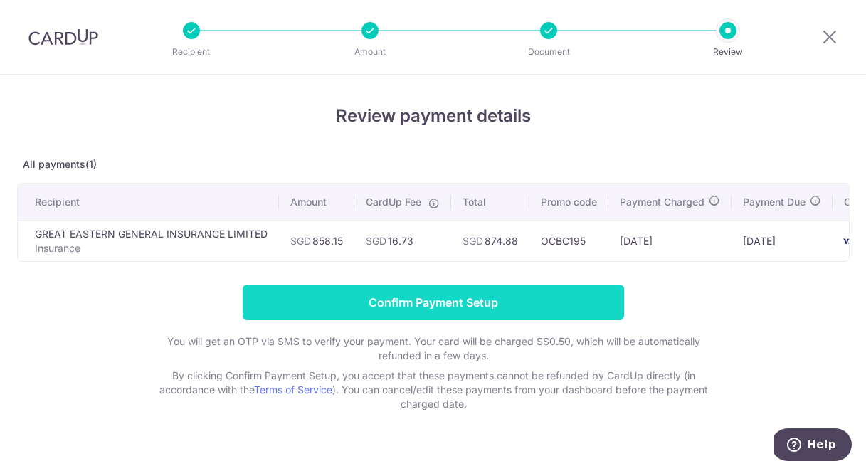
click at [393, 312] on input "Confirm Payment Setup" at bounding box center [433, 302] width 381 height 36
